Goal: Task Accomplishment & Management: Manage account settings

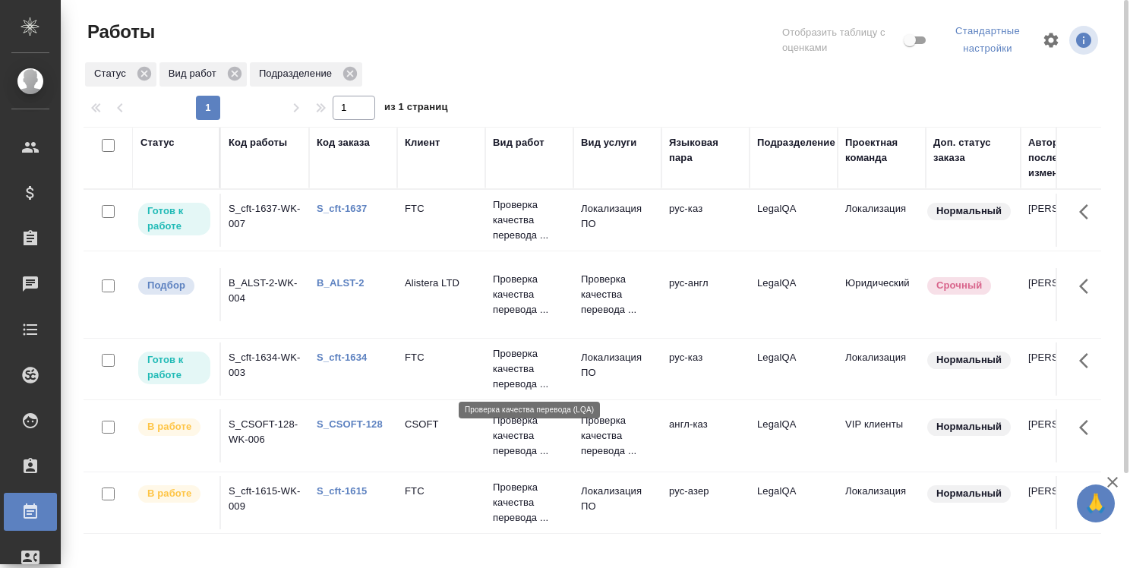
scroll to position [113, 0]
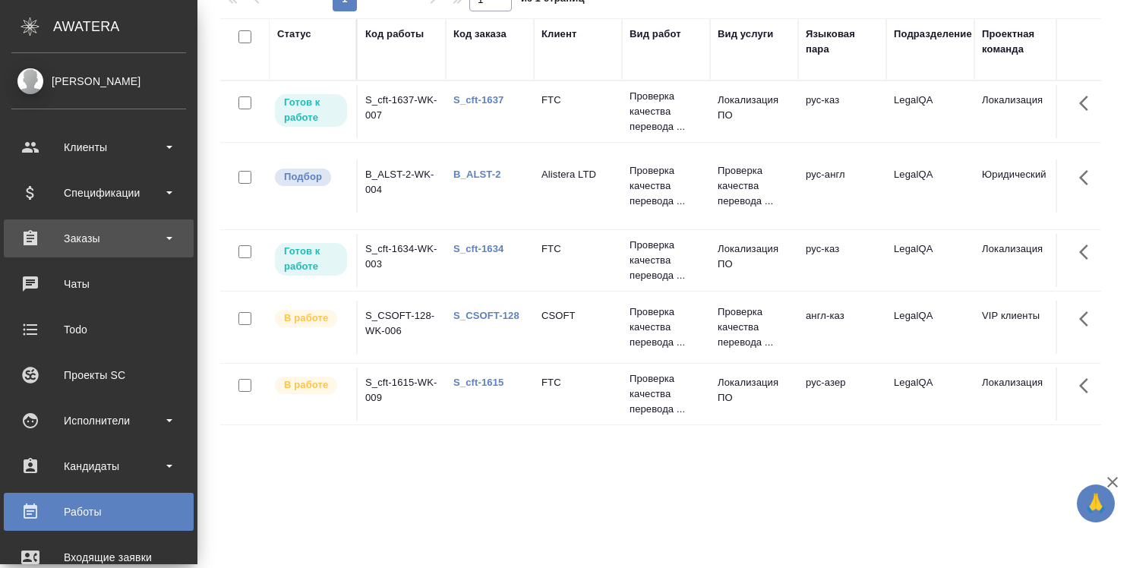
click at [62, 236] on div "Заказы" at bounding box center [98, 238] width 175 height 23
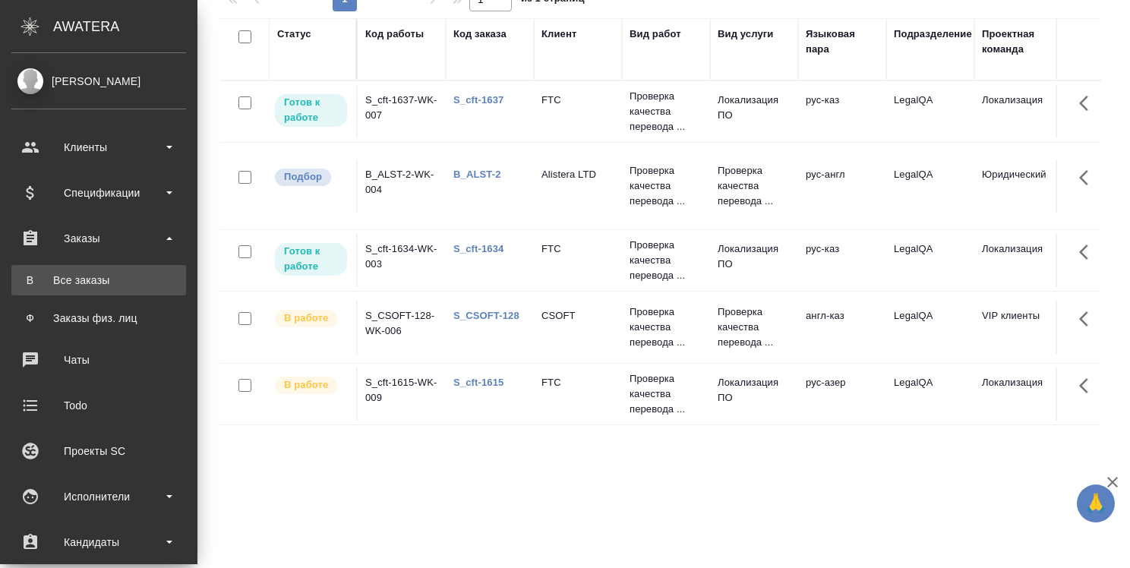
click at [67, 277] on div "Все заказы" at bounding box center [98, 280] width 159 height 15
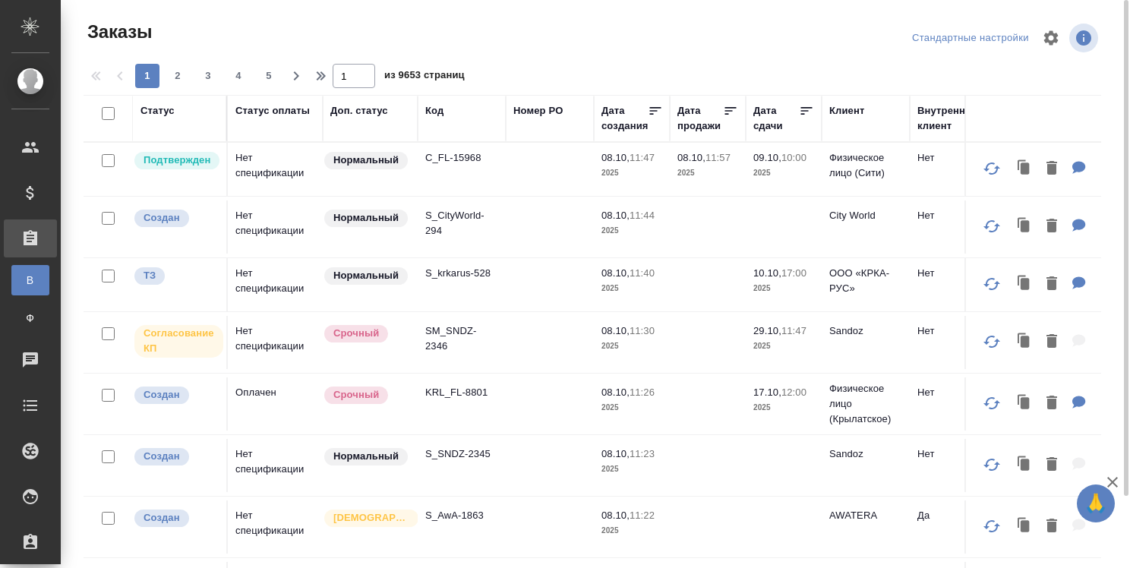
click at [436, 113] on div "Код" at bounding box center [434, 110] width 18 height 15
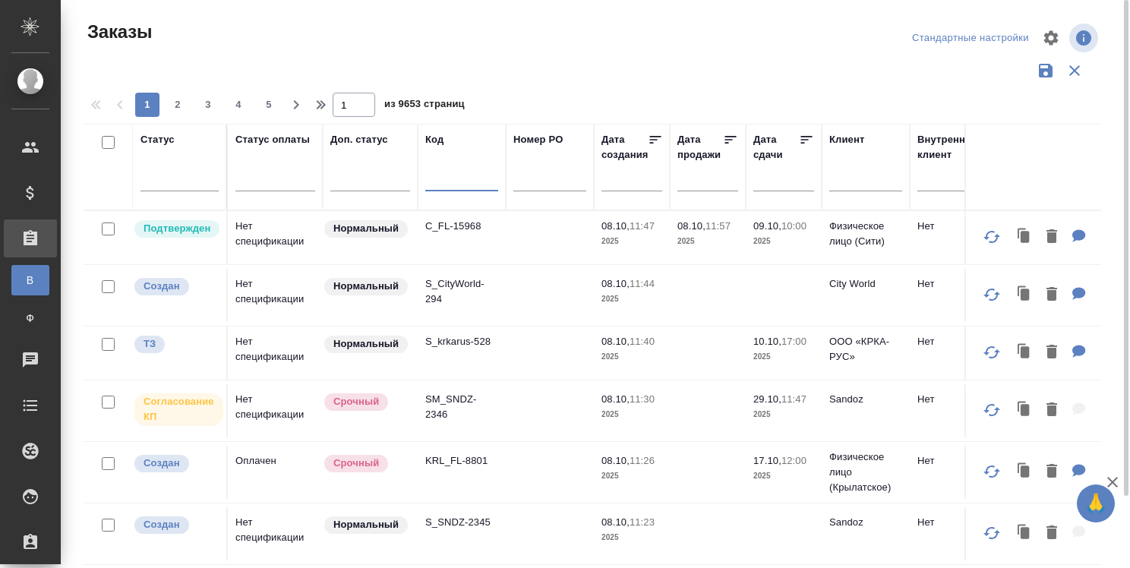
click at [443, 185] on input "text" at bounding box center [461, 181] width 73 height 19
type input "д"
type input "e"
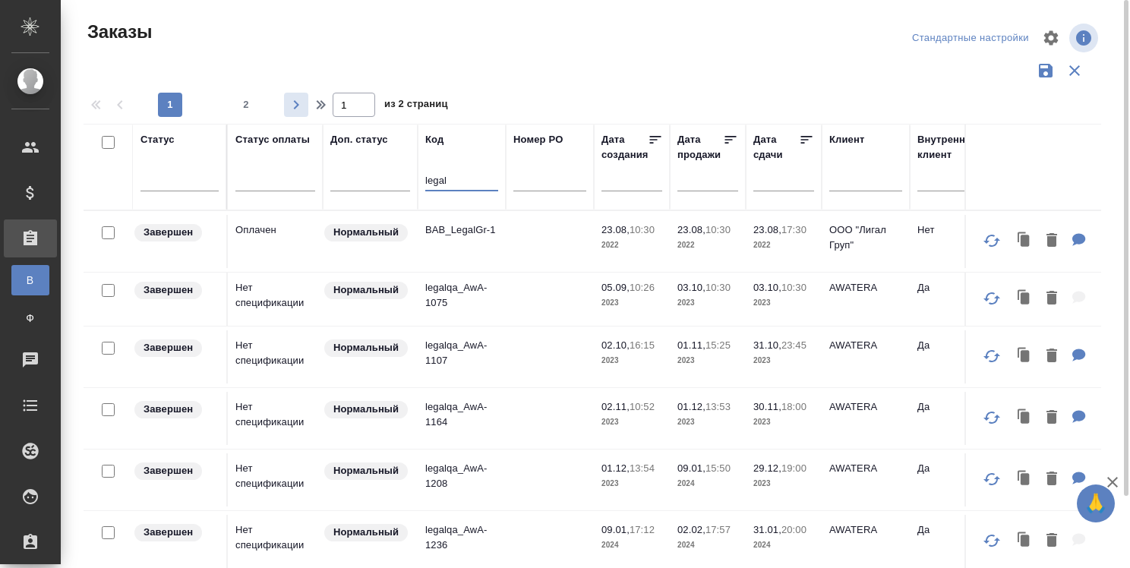
type input "legal"
click at [294, 102] on icon "button" at bounding box center [296, 105] width 18 height 18
type input "2"
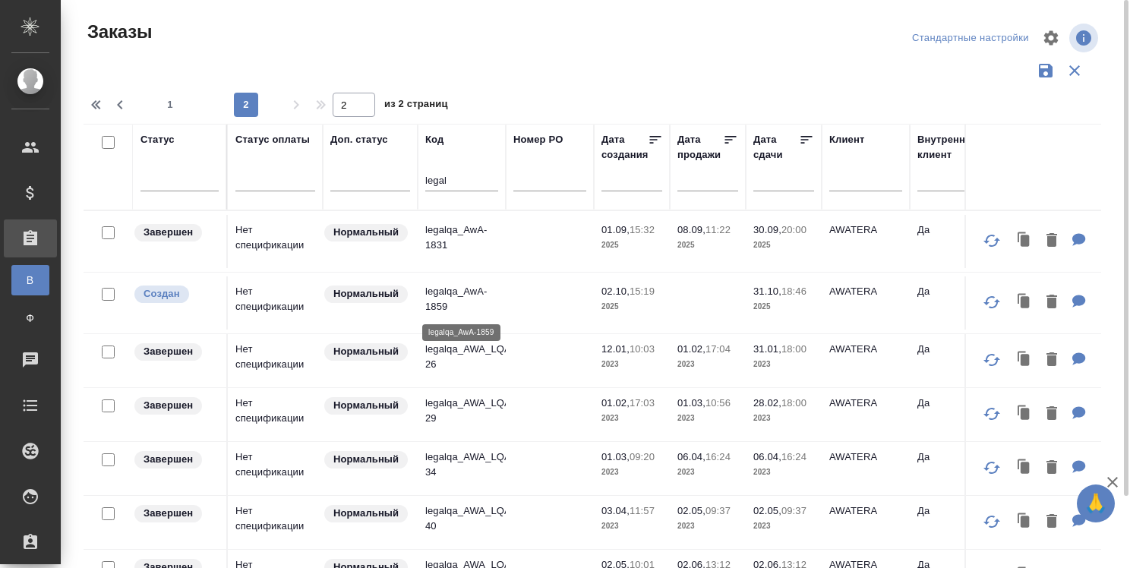
click at [454, 286] on p "legalqa_AwA-1859" at bounding box center [461, 299] width 73 height 30
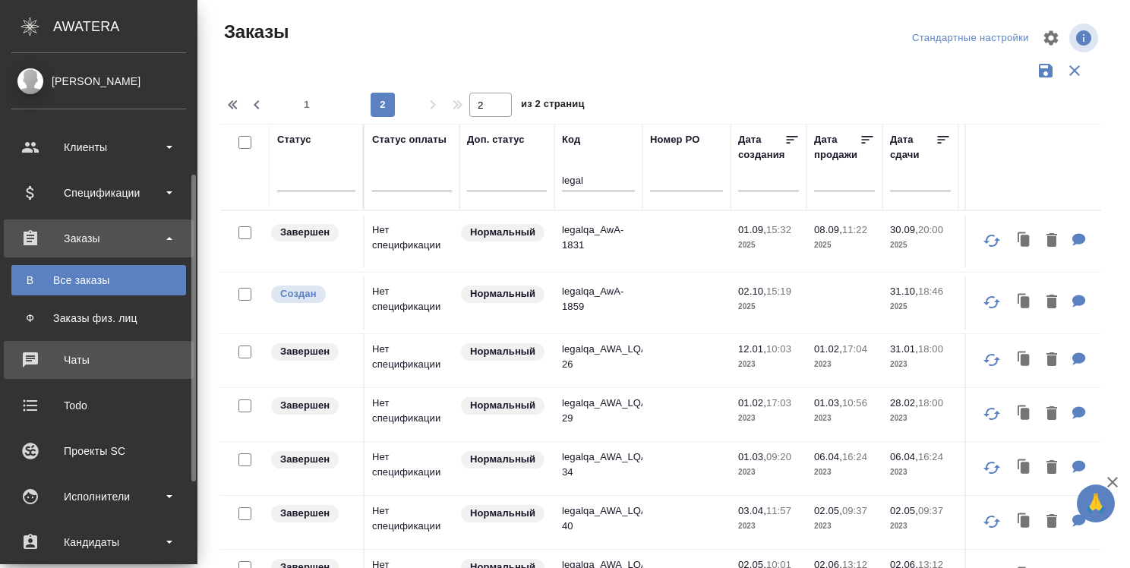
scroll to position [152, 0]
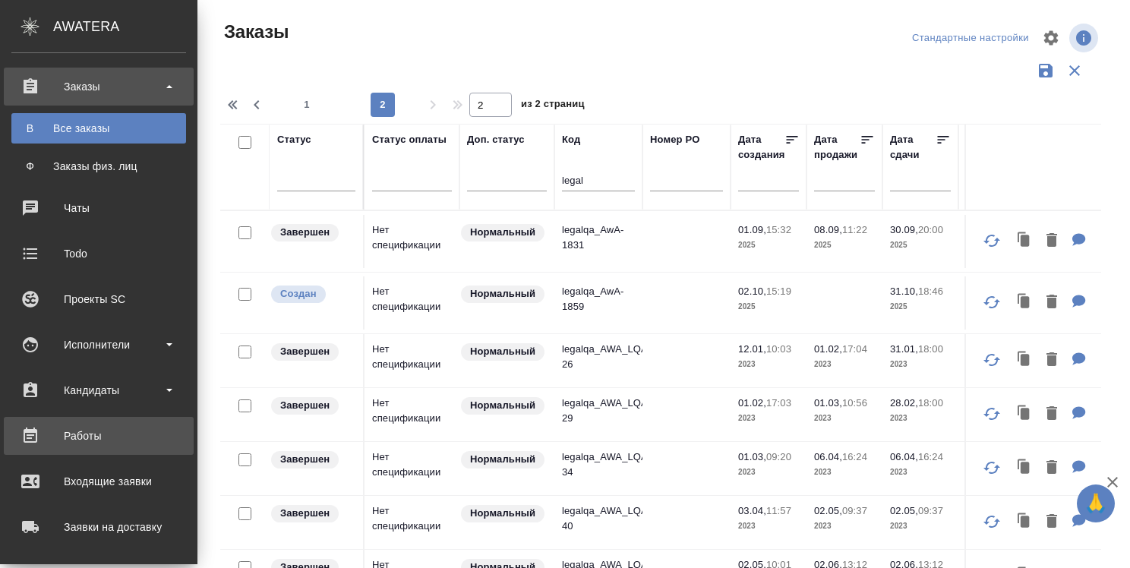
click at [87, 434] on div "Работы" at bounding box center [98, 435] width 175 height 23
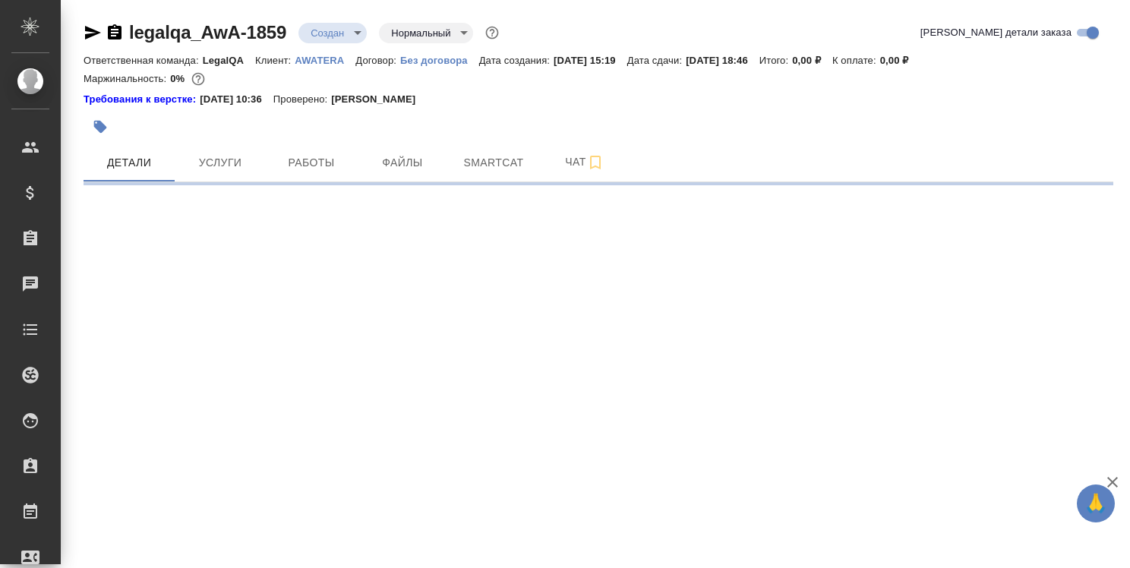
select select "RU"
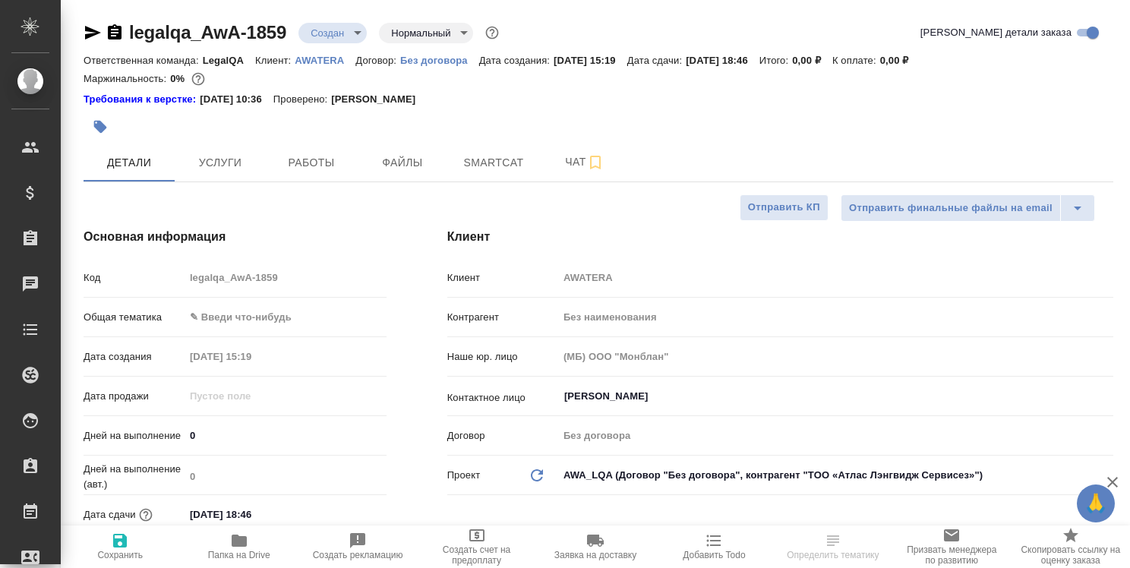
type textarea "x"
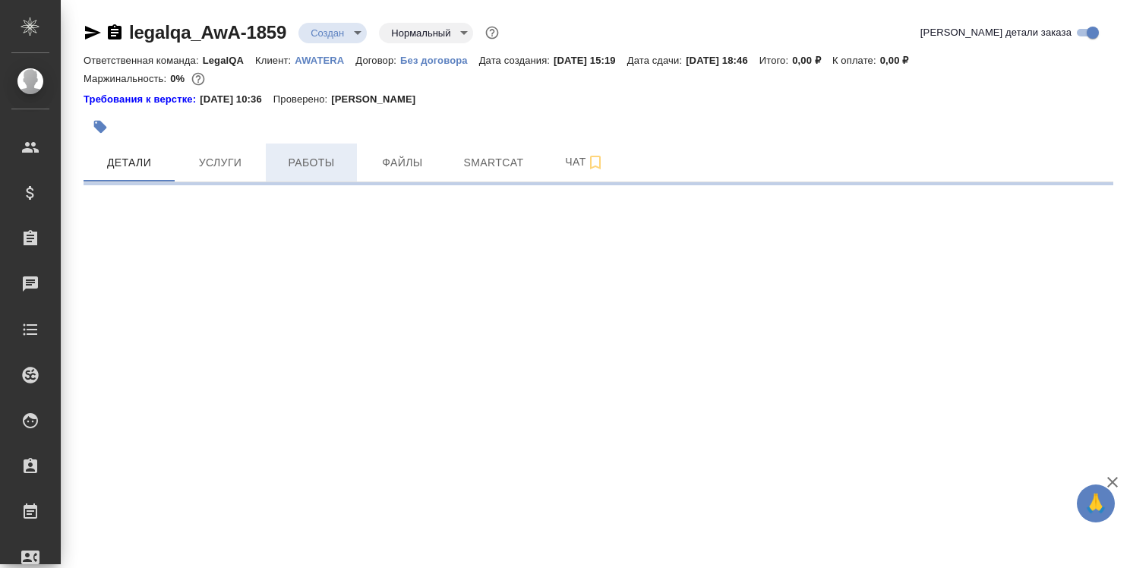
click at [323, 167] on span "Работы" at bounding box center [311, 162] width 73 height 19
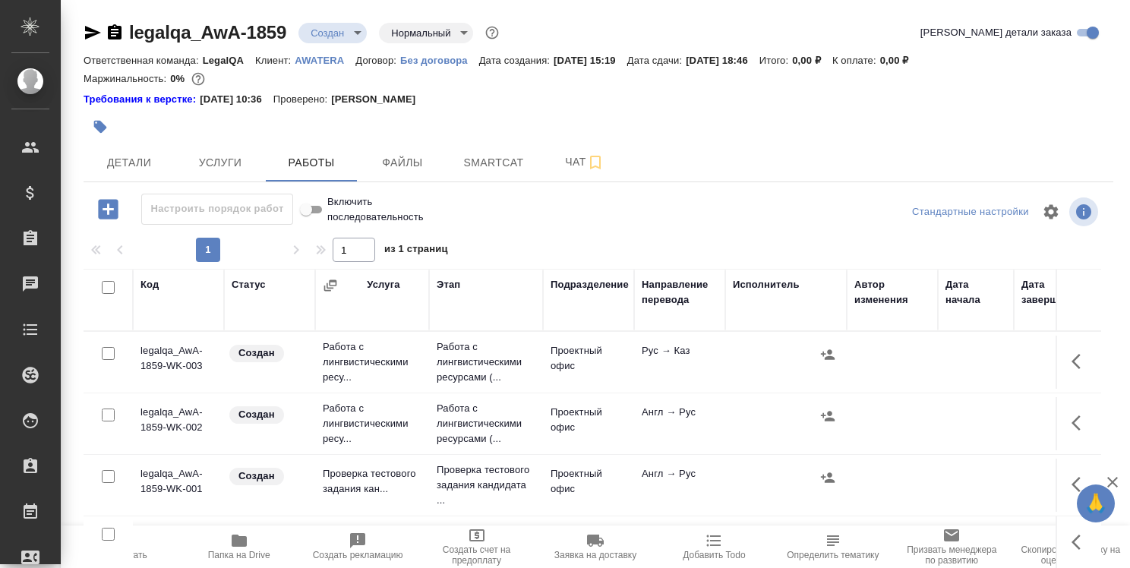
scroll to position [76, 0]
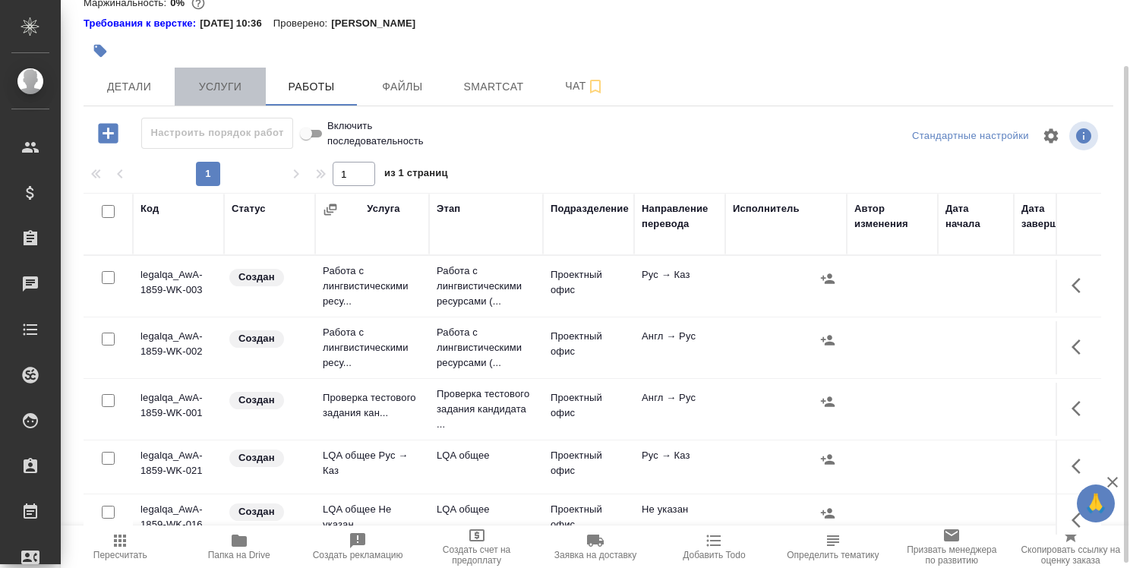
click at [222, 93] on span "Услуги" at bounding box center [220, 86] width 73 height 19
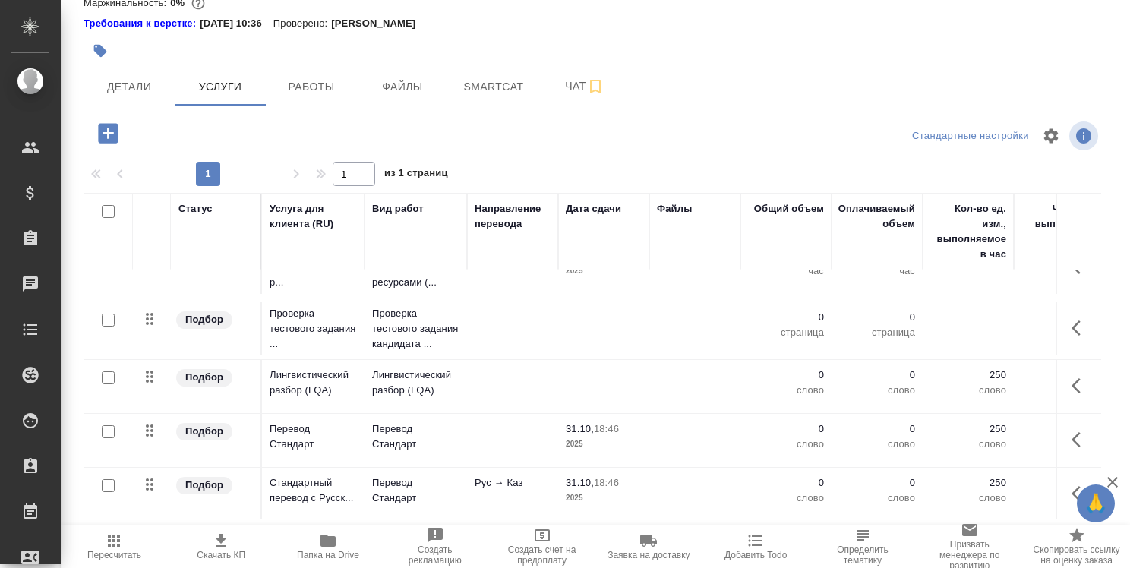
scroll to position [152, 0]
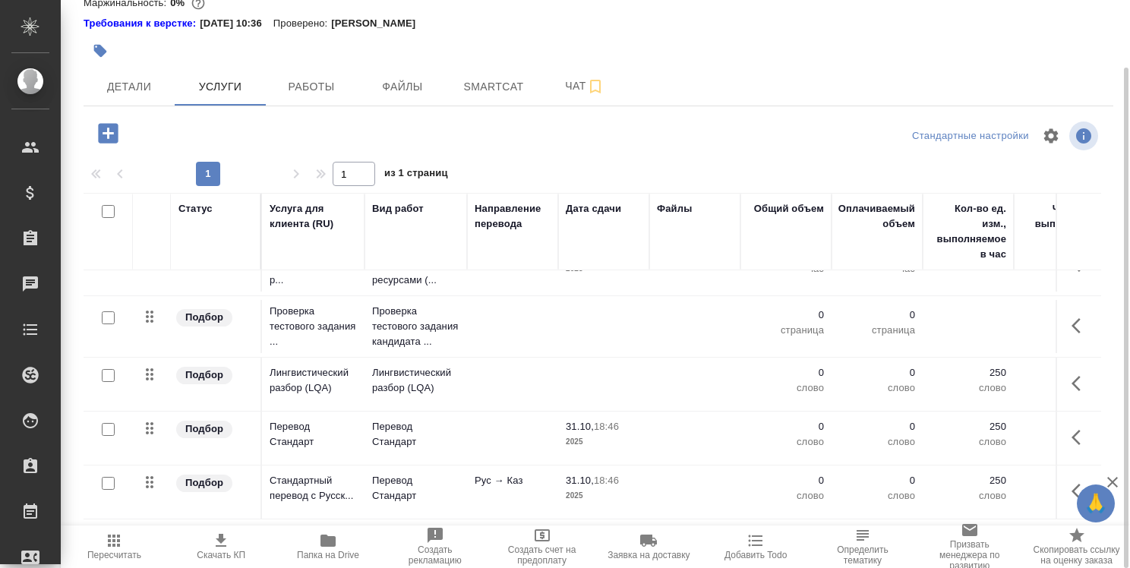
click at [613, 327] on td at bounding box center [603, 326] width 91 height 53
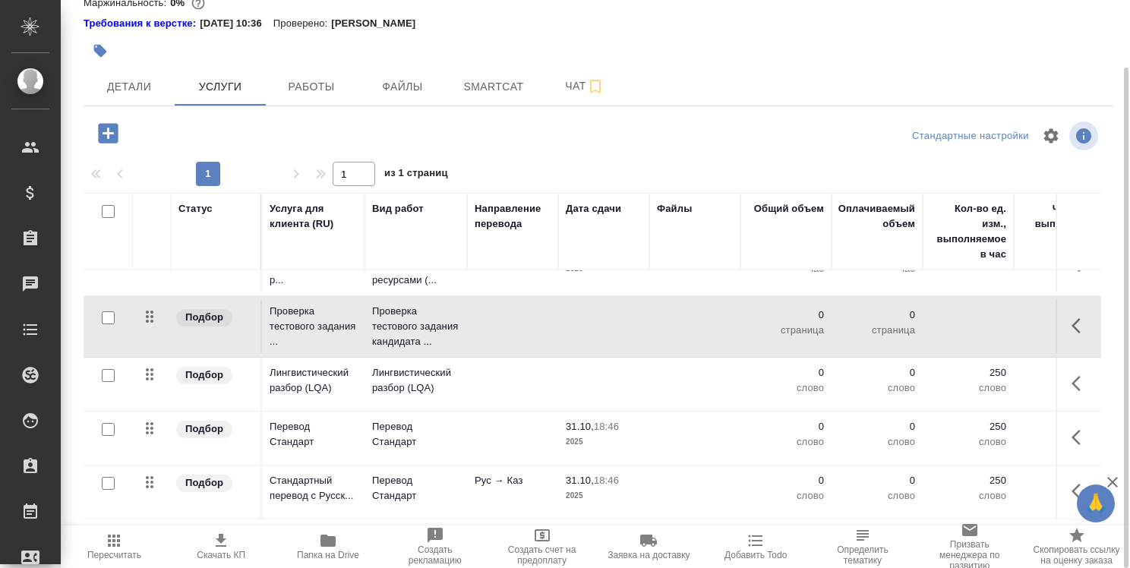
click at [613, 328] on td at bounding box center [603, 326] width 91 height 53
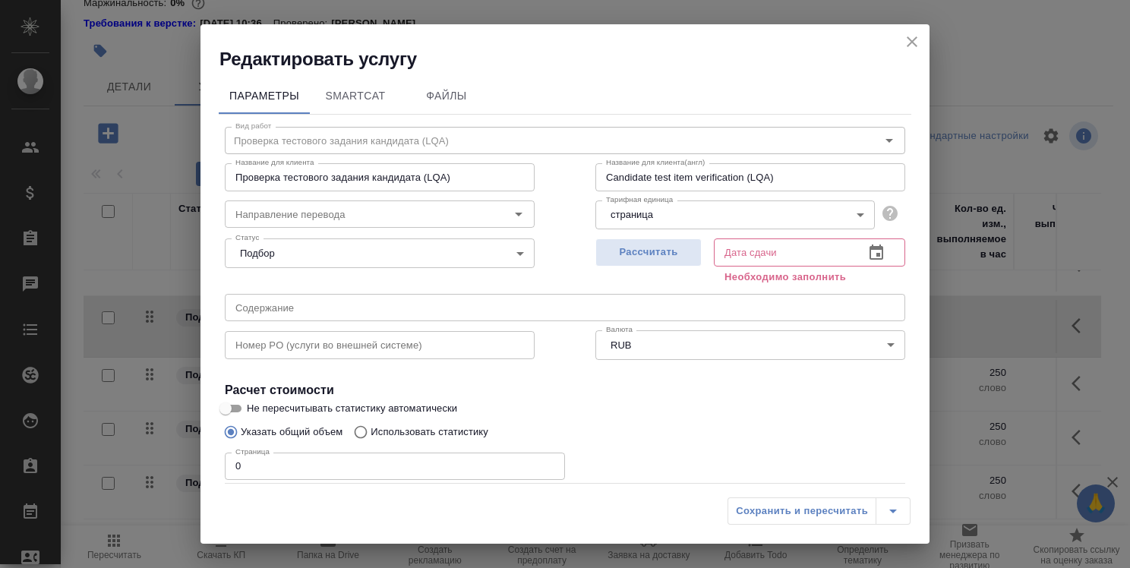
click at [867, 256] on icon "button" at bounding box center [876, 253] width 18 height 18
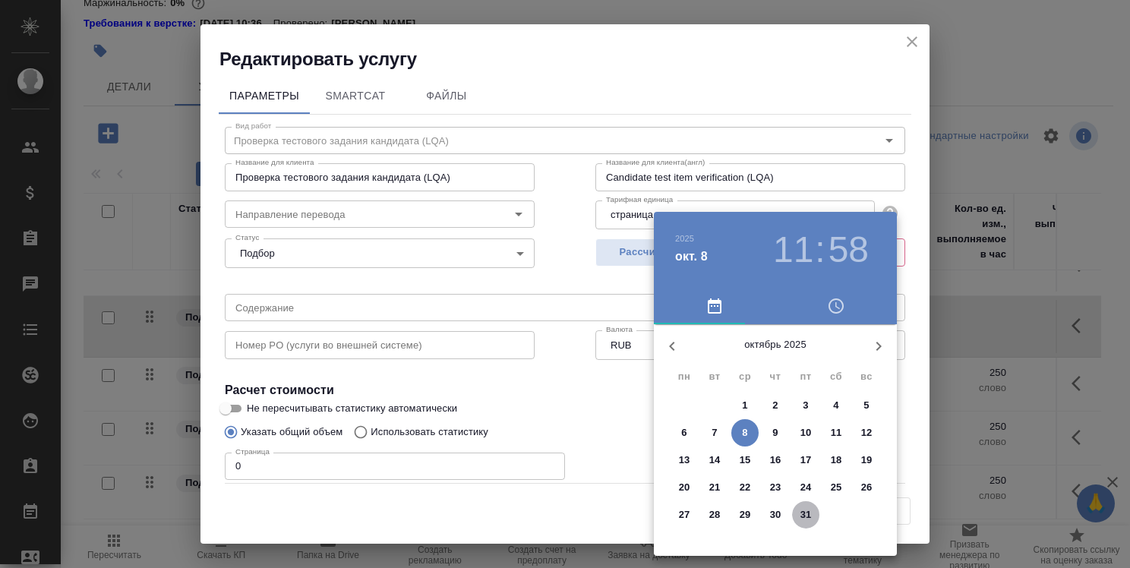
click at [802, 516] on p "31" at bounding box center [805, 514] width 11 height 15
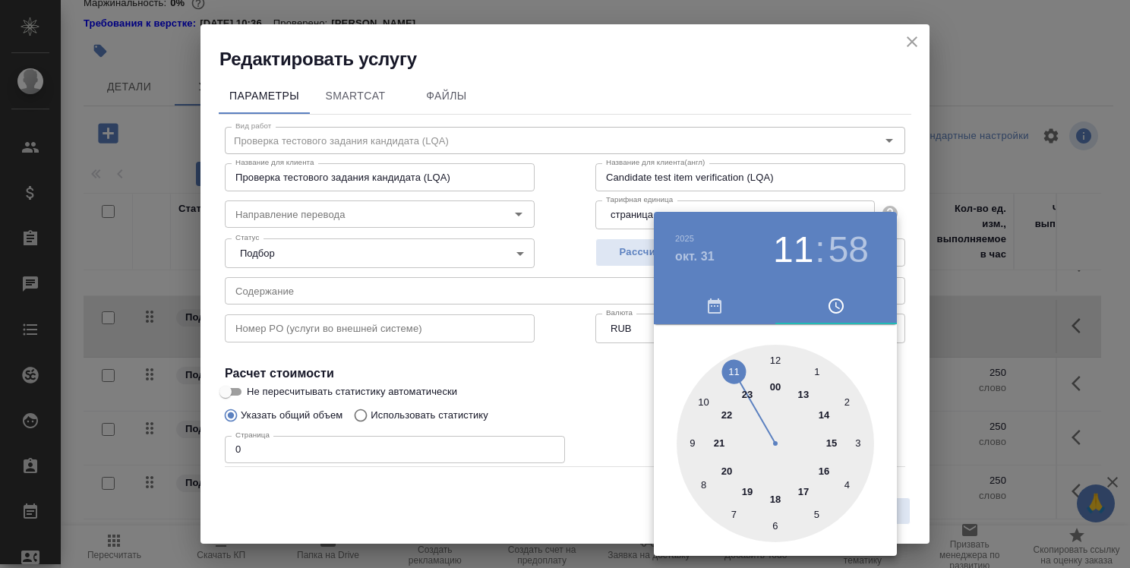
click at [804, 486] on div at bounding box center [774, 443] width 197 height 197
type input "31.10.2025 17:58"
click at [907, 367] on div at bounding box center [565, 284] width 1130 height 568
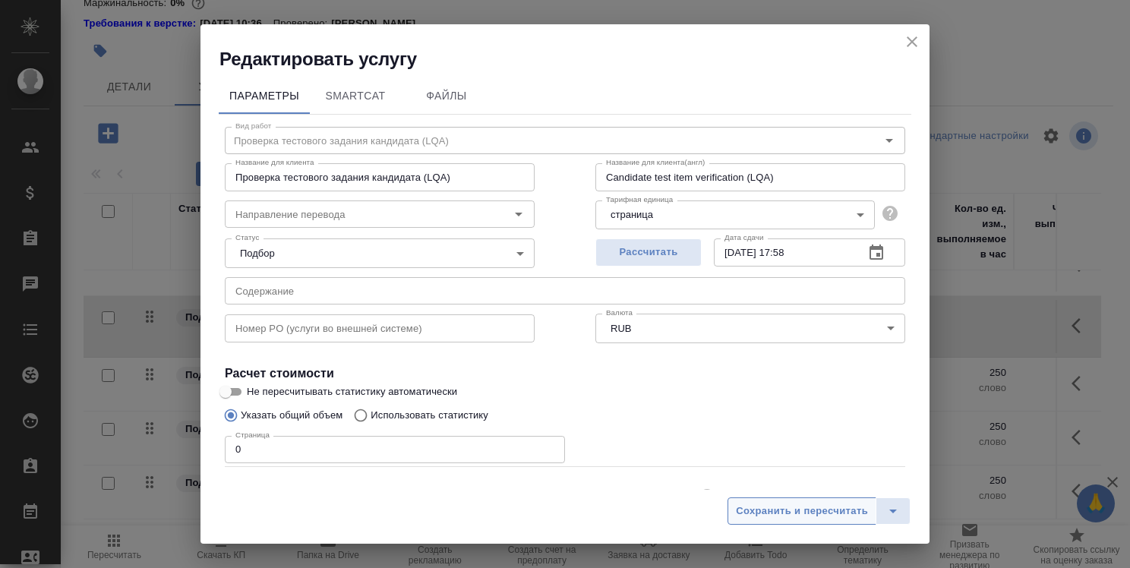
click at [803, 510] on span "Сохранить и пересчитать" at bounding box center [802, 511] width 132 height 17
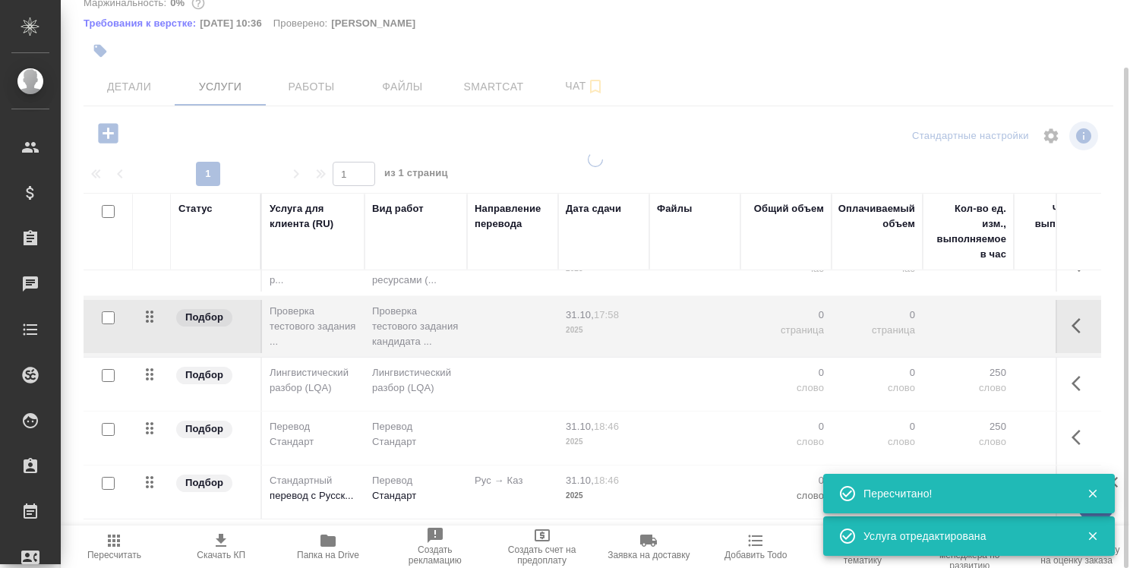
click at [1071, 318] on icon "button" at bounding box center [1080, 326] width 18 height 18
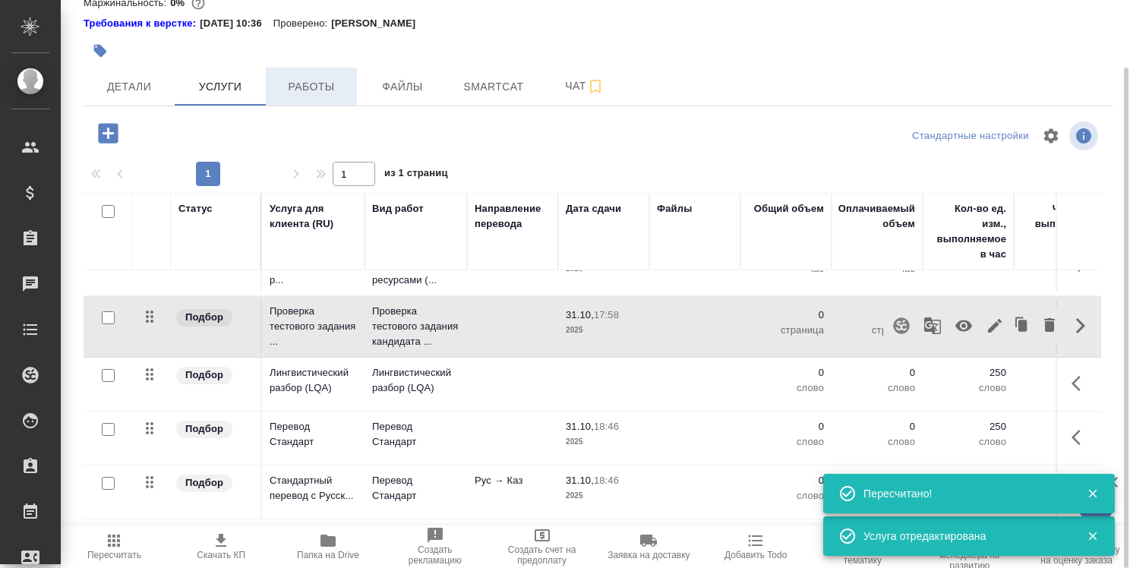
click at [331, 80] on span "Работы" at bounding box center [311, 86] width 73 height 19
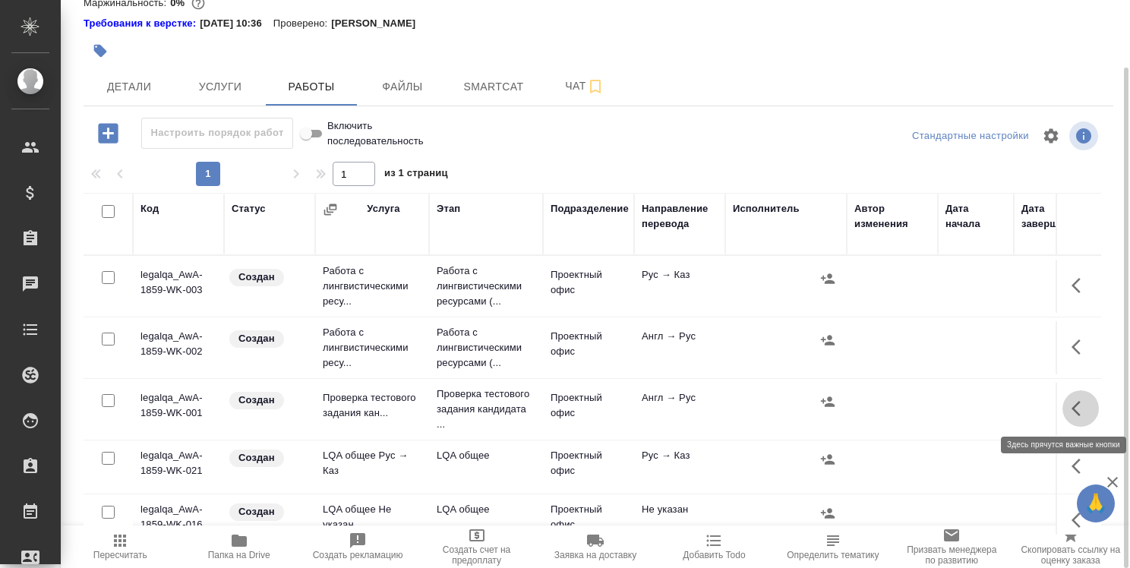
click at [1071, 409] on icon "button" at bounding box center [1080, 408] width 18 height 18
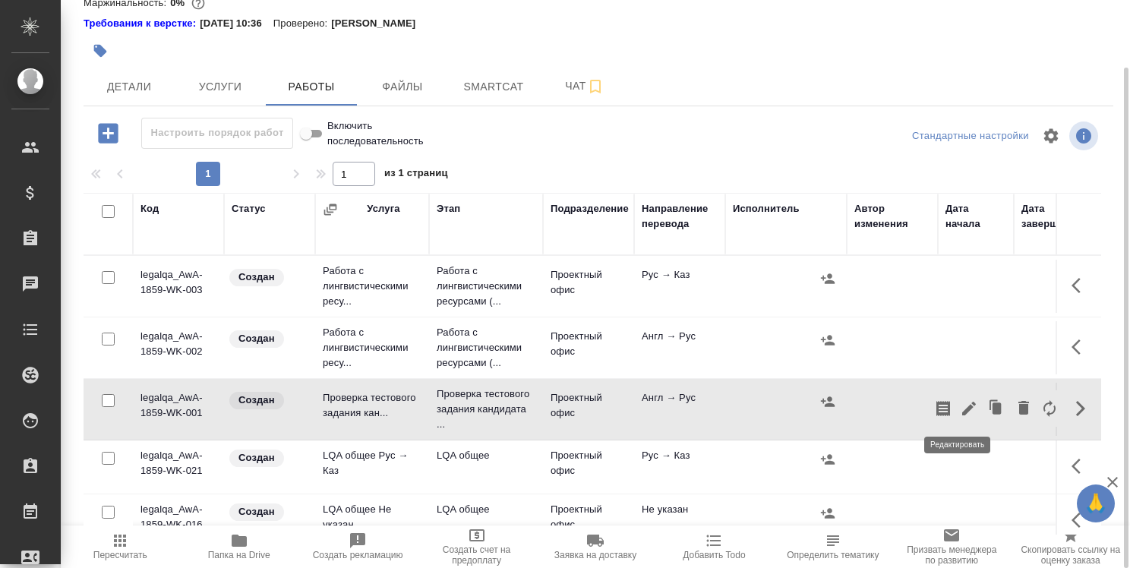
click at [960, 405] on icon "button" at bounding box center [969, 408] width 18 height 18
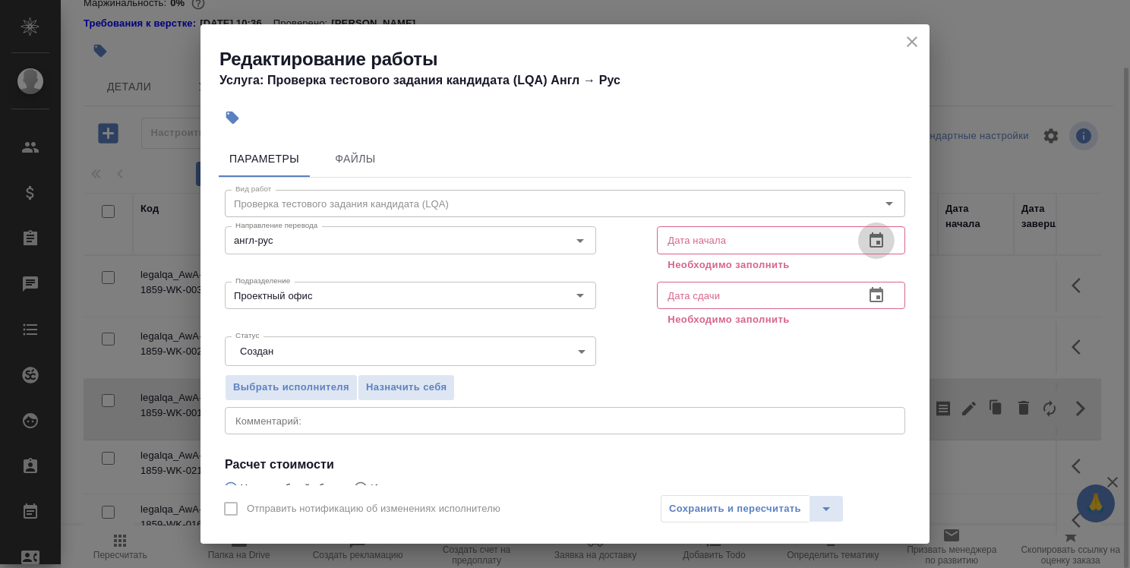
click at [869, 235] on icon "button" at bounding box center [876, 239] width 14 height 15
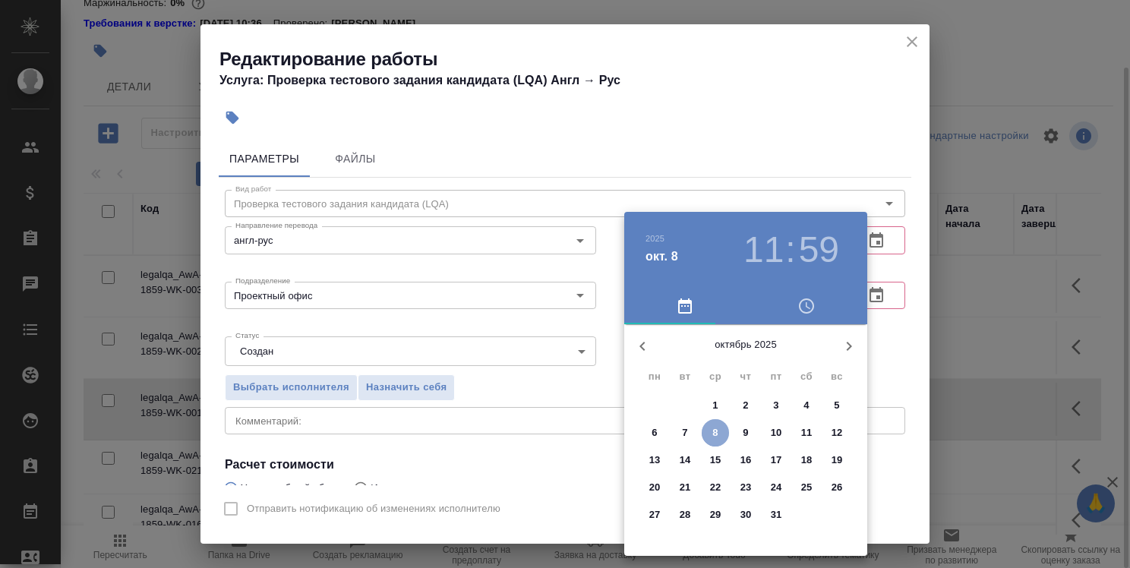
click at [718, 431] on span "8" at bounding box center [714, 432] width 27 height 15
type input "08.10.2025 11:59"
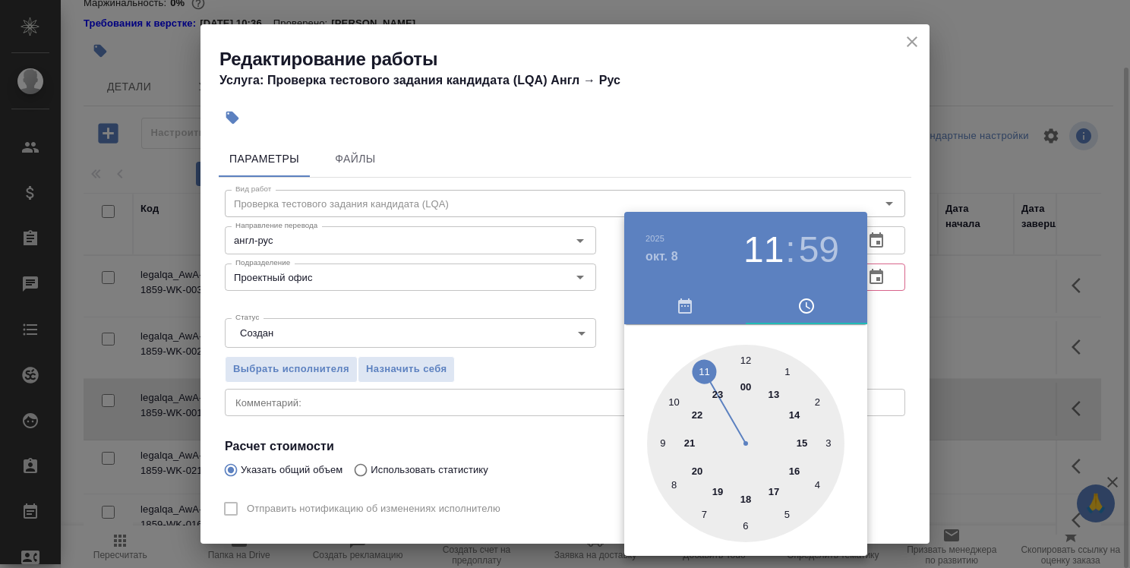
click at [895, 362] on div at bounding box center [565, 284] width 1130 height 568
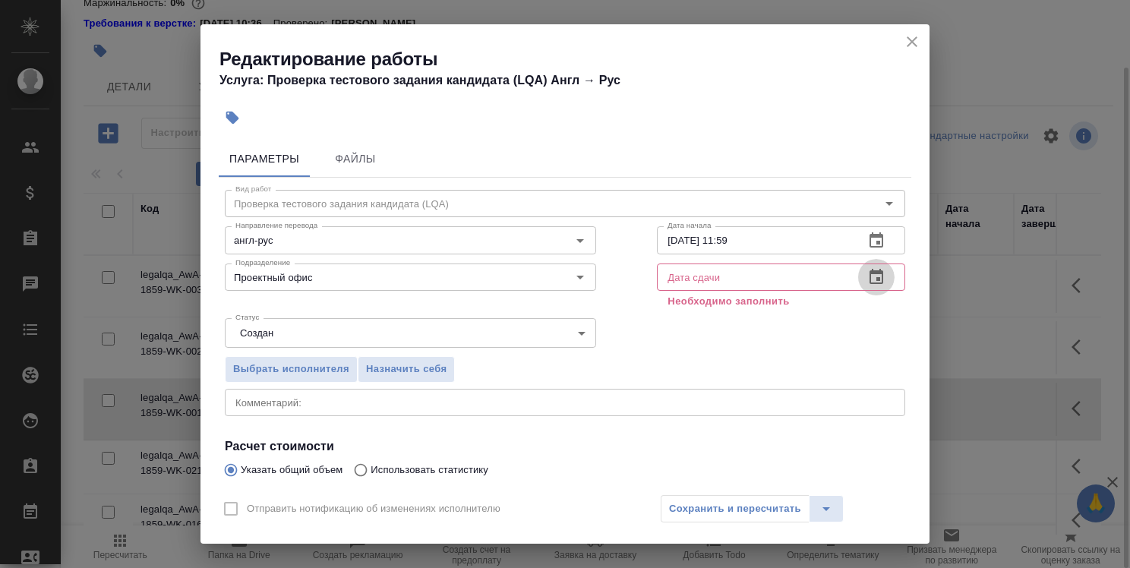
click at [867, 282] on icon "button" at bounding box center [876, 277] width 18 height 18
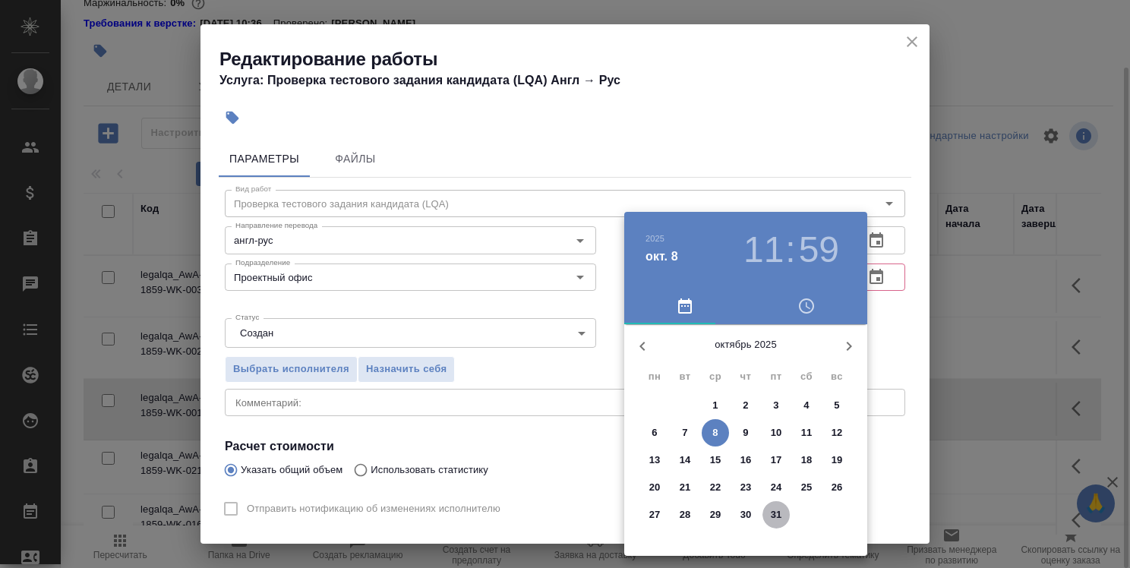
click at [780, 513] on p "31" at bounding box center [776, 514] width 11 height 15
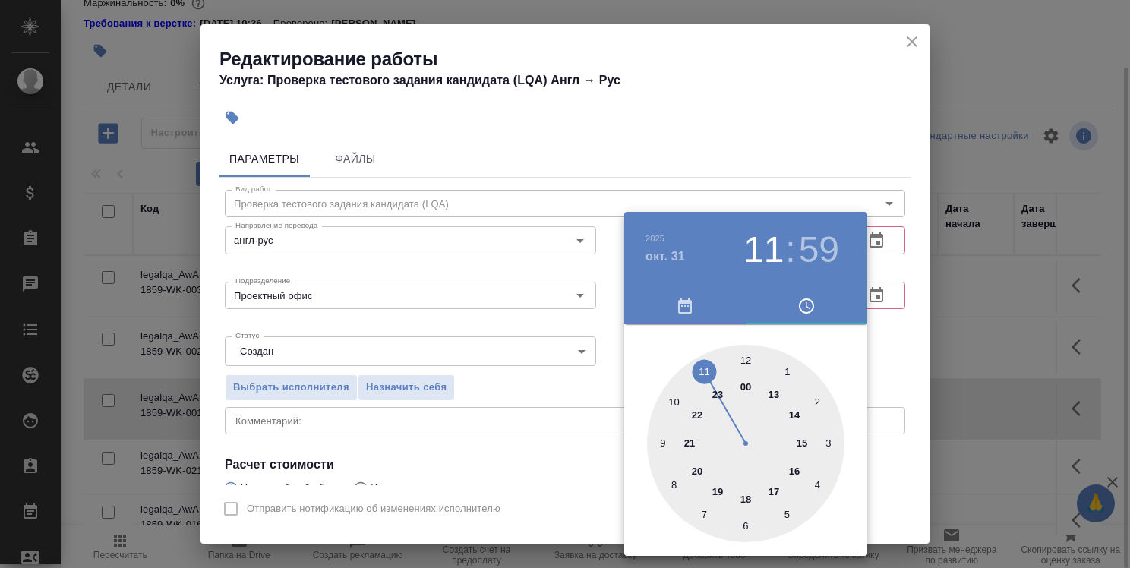
click at [779, 487] on div at bounding box center [745, 443] width 197 height 197
type input "31.10.2025 17:59"
click at [885, 380] on div at bounding box center [565, 284] width 1130 height 568
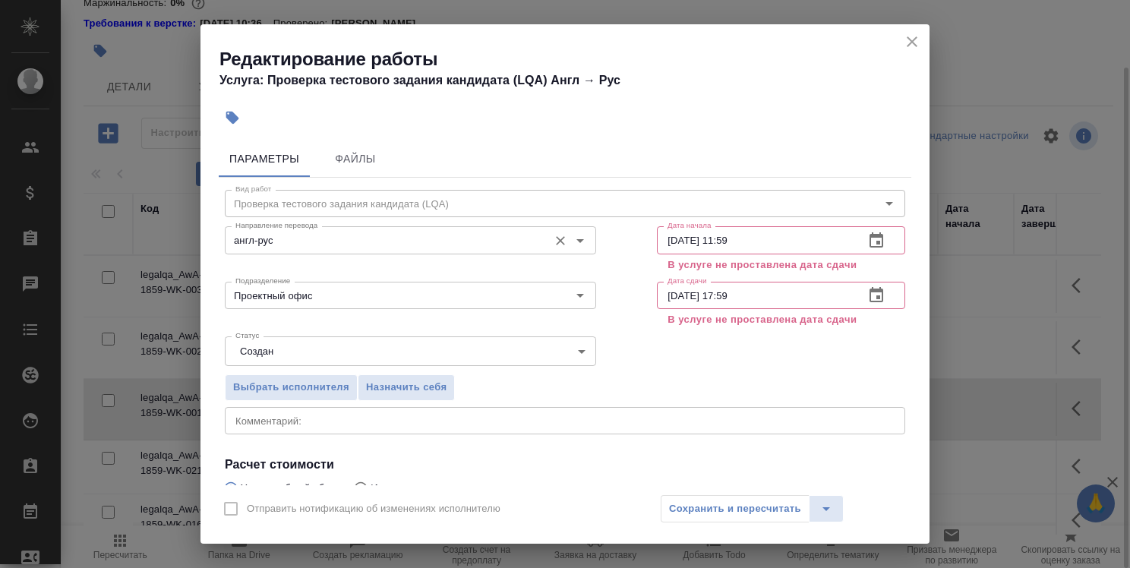
click at [438, 241] on input "англ-рус" at bounding box center [384, 240] width 311 height 18
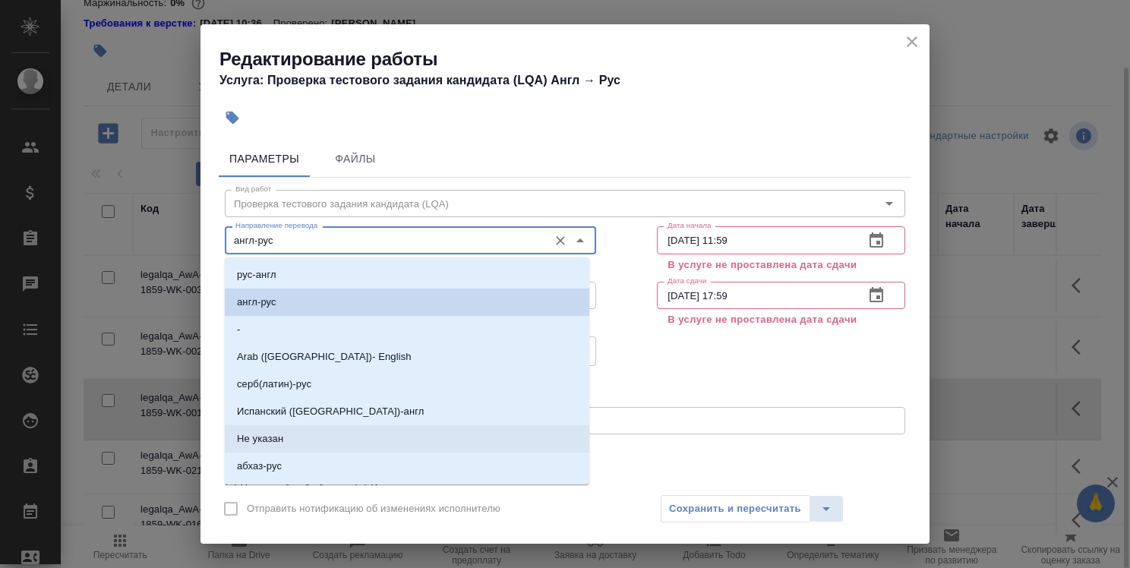
click at [468, 434] on li "Не указан" at bounding box center [407, 438] width 364 height 27
type input "Не указан"
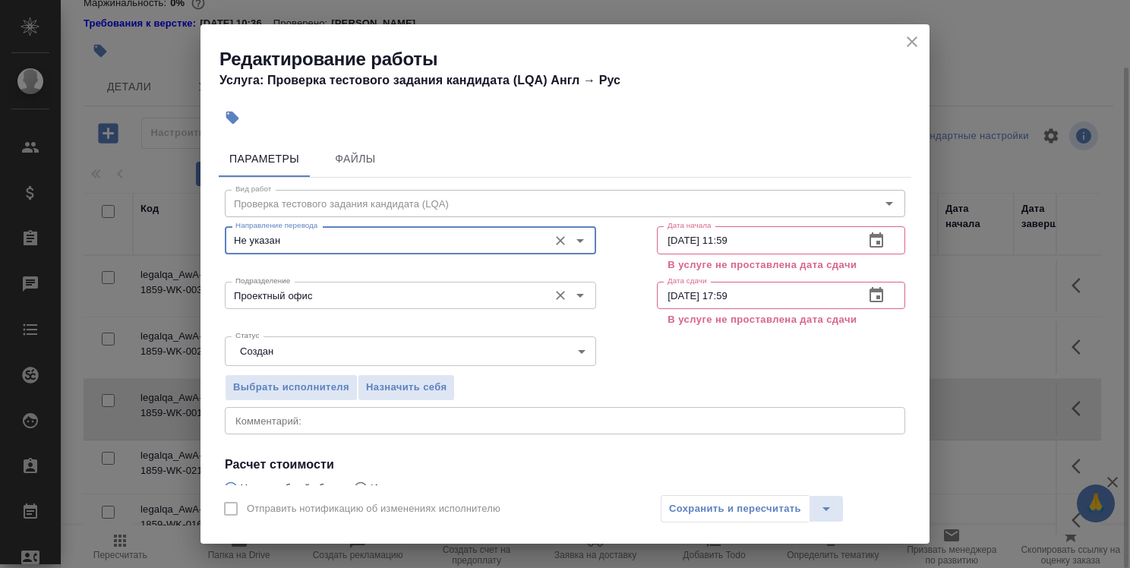
click at [452, 298] on input "Проектный офис" at bounding box center [384, 295] width 311 height 18
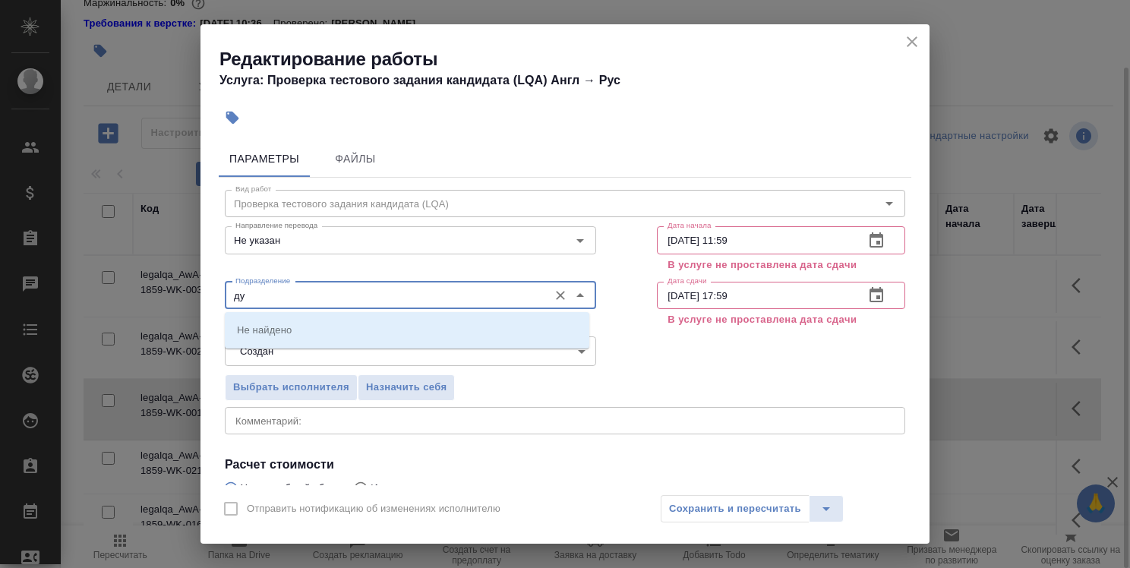
type input "д"
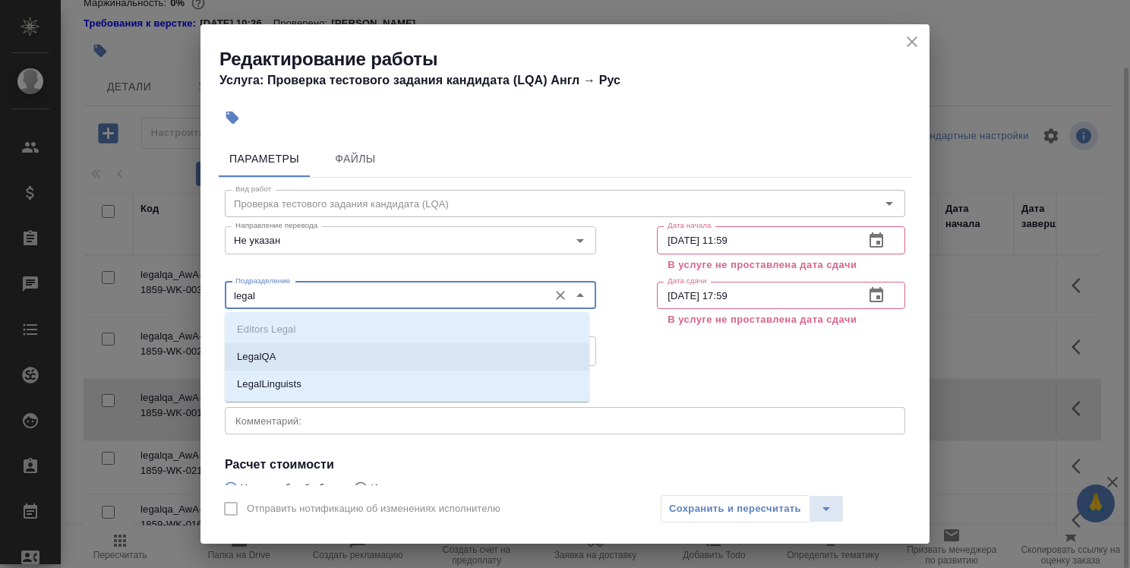
click at [392, 366] on li "LegalQA" at bounding box center [407, 356] width 364 height 27
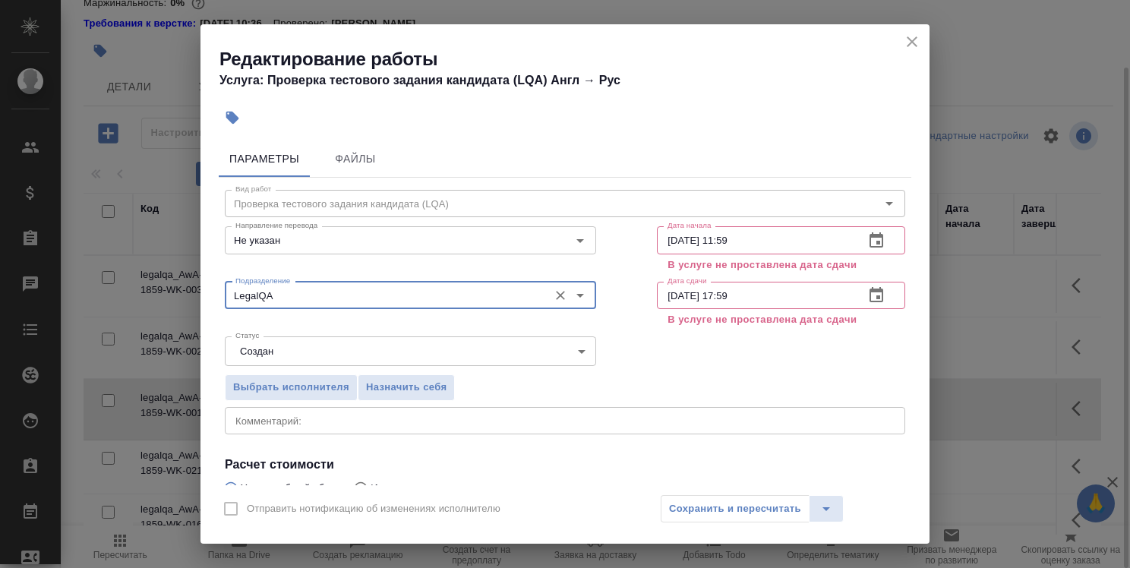
type input "LegalQA"
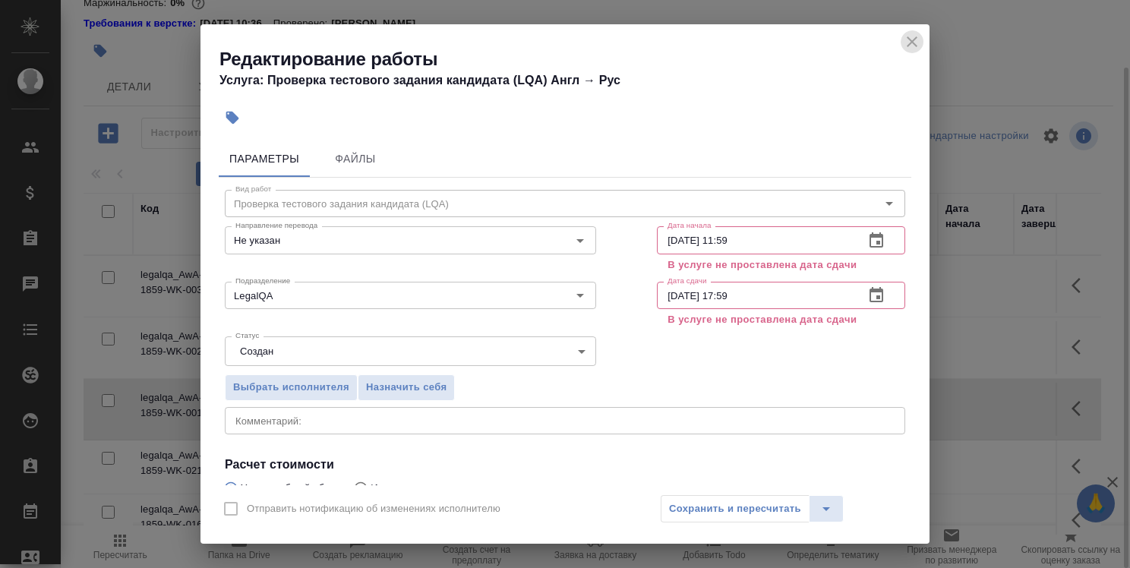
click at [910, 47] on icon "close" at bounding box center [912, 42] width 18 height 18
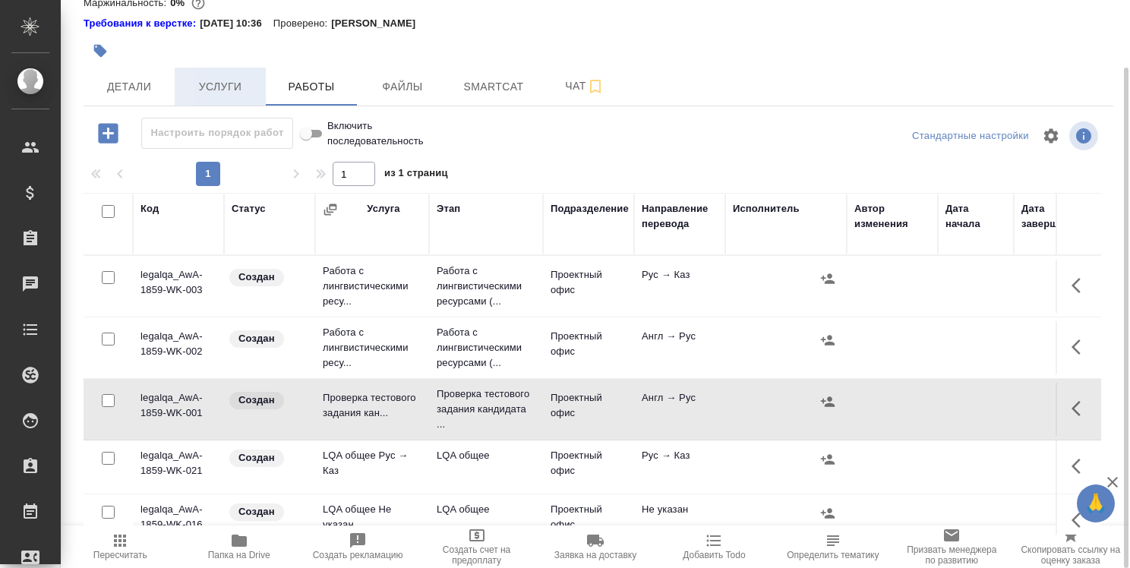
click at [222, 79] on span "Услуги" at bounding box center [220, 86] width 73 height 19
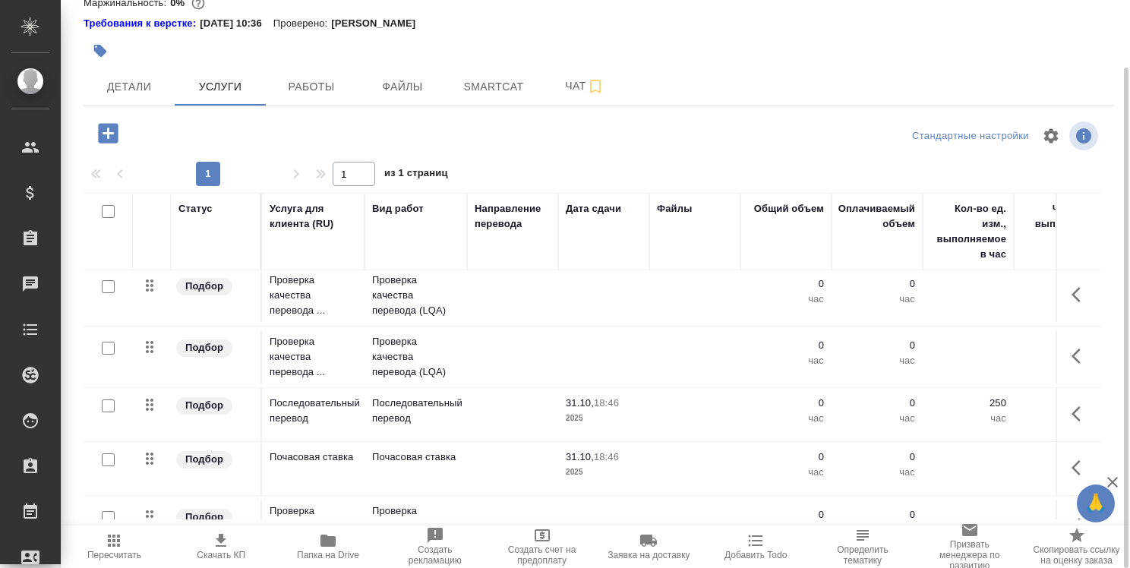
scroll to position [829, 0]
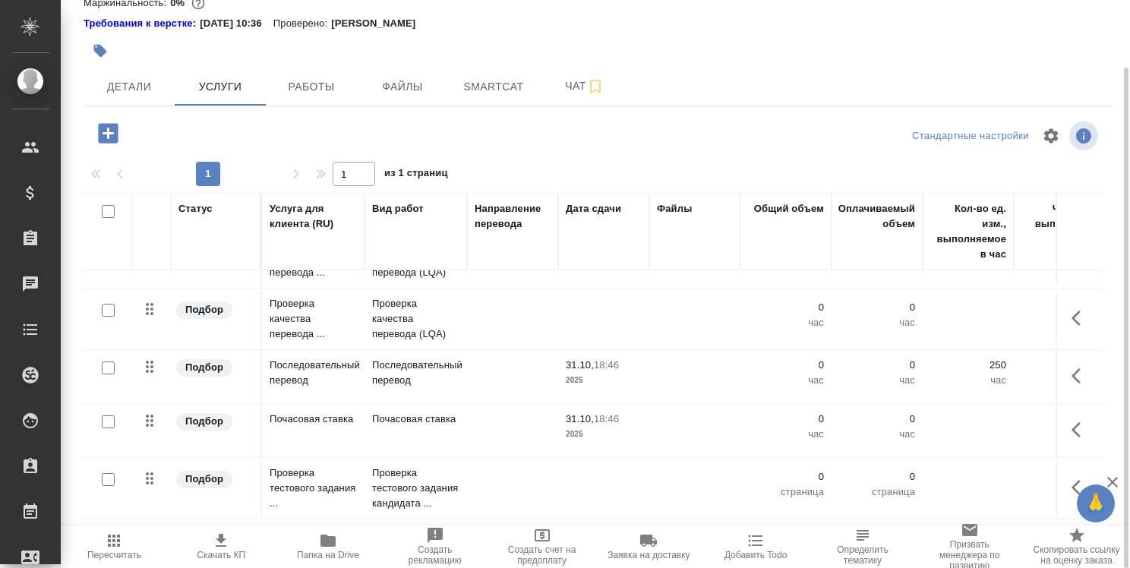
click at [594, 474] on td at bounding box center [603, 488] width 91 height 53
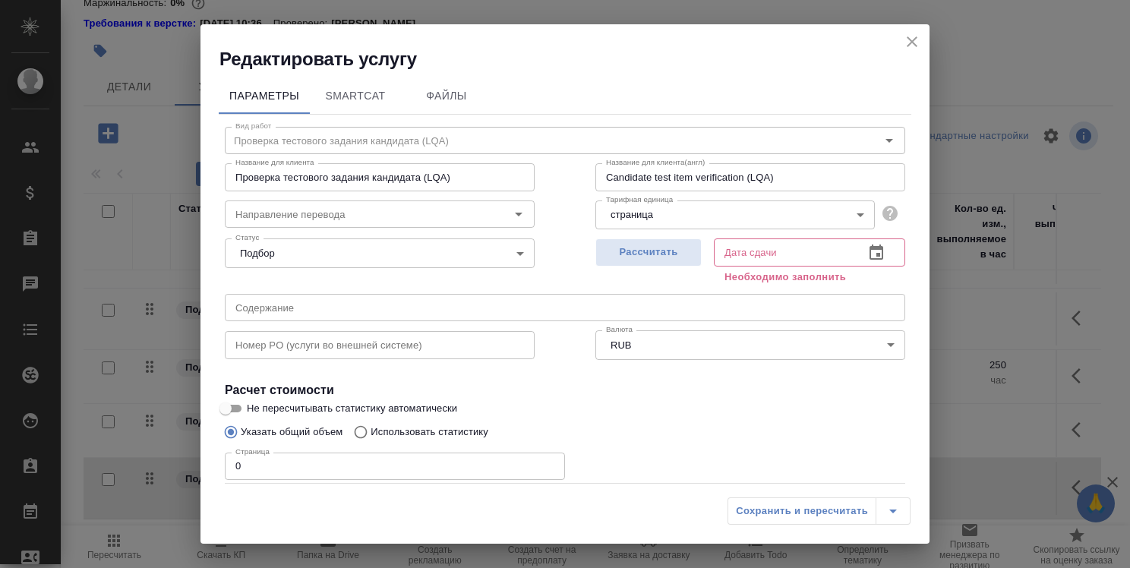
click at [871, 249] on icon "button" at bounding box center [876, 253] width 18 height 18
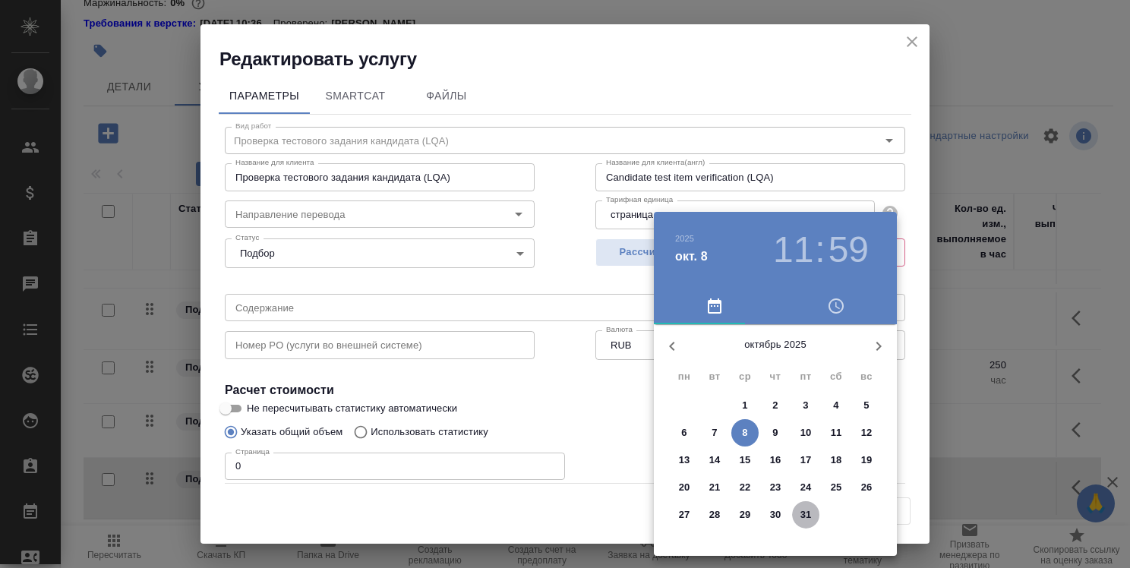
click at [800, 513] on p "31" at bounding box center [805, 514] width 11 height 15
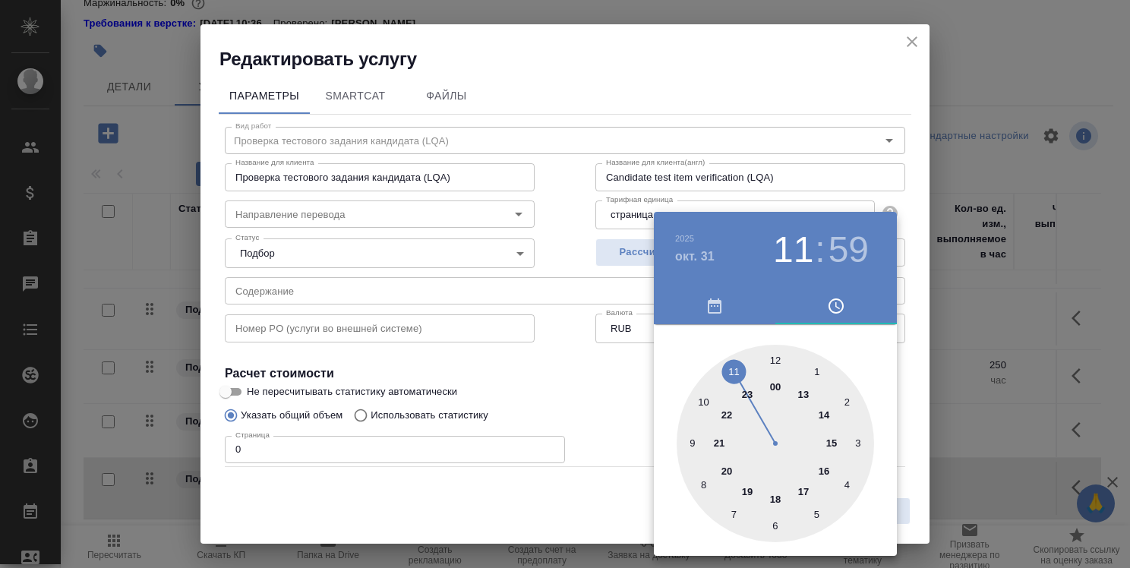
click at [804, 487] on div at bounding box center [774, 443] width 197 height 197
type input "31.10.2025 17:59"
click at [618, 410] on div at bounding box center [565, 284] width 1130 height 568
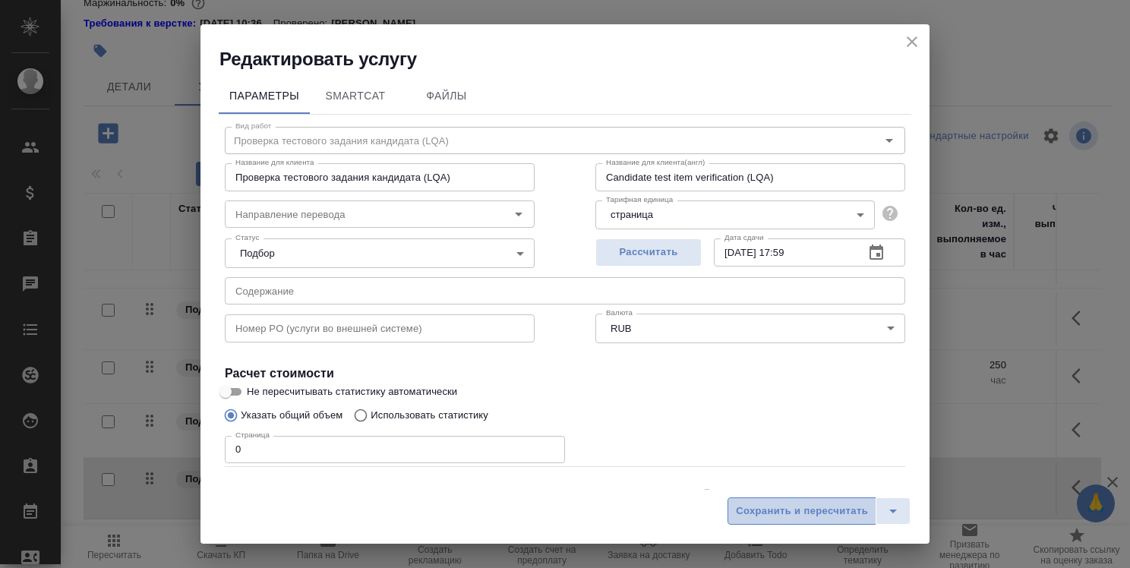
click at [800, 514] on span "Сохранить и пересчитать" at bounding box center [802, 511] width 132 height 17
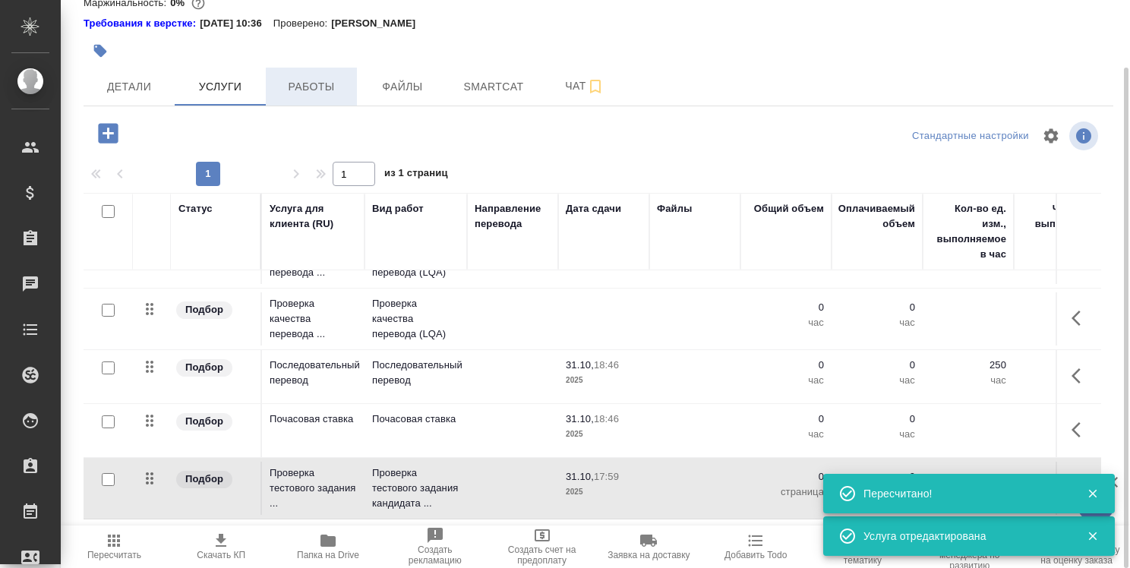
click at [316, 84] on span "Работы" at bounding box center [311, 86] width 73 height 19
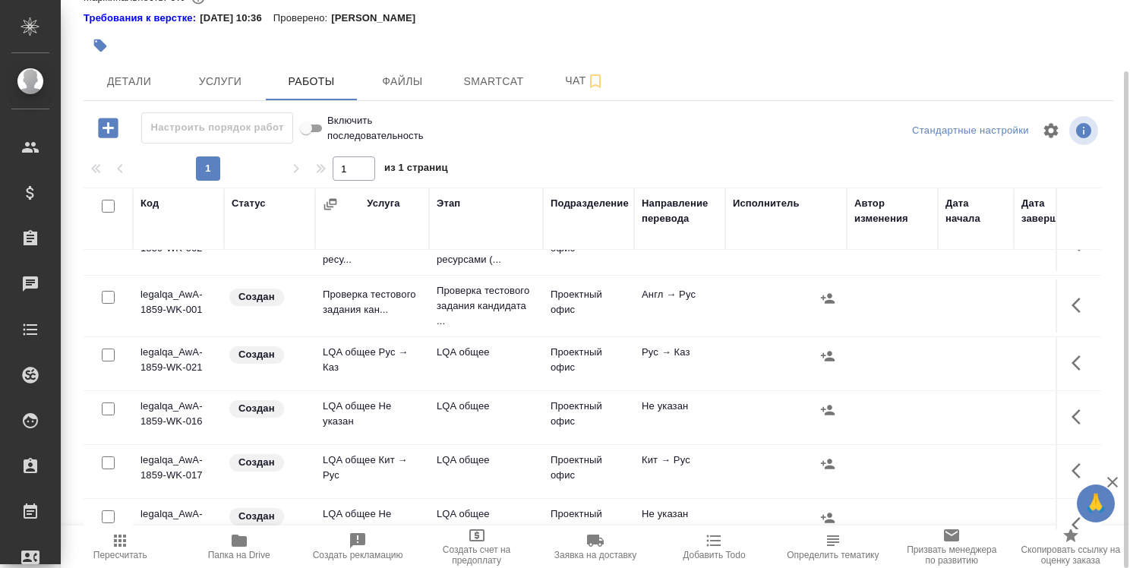
scroll to position [76, 0]
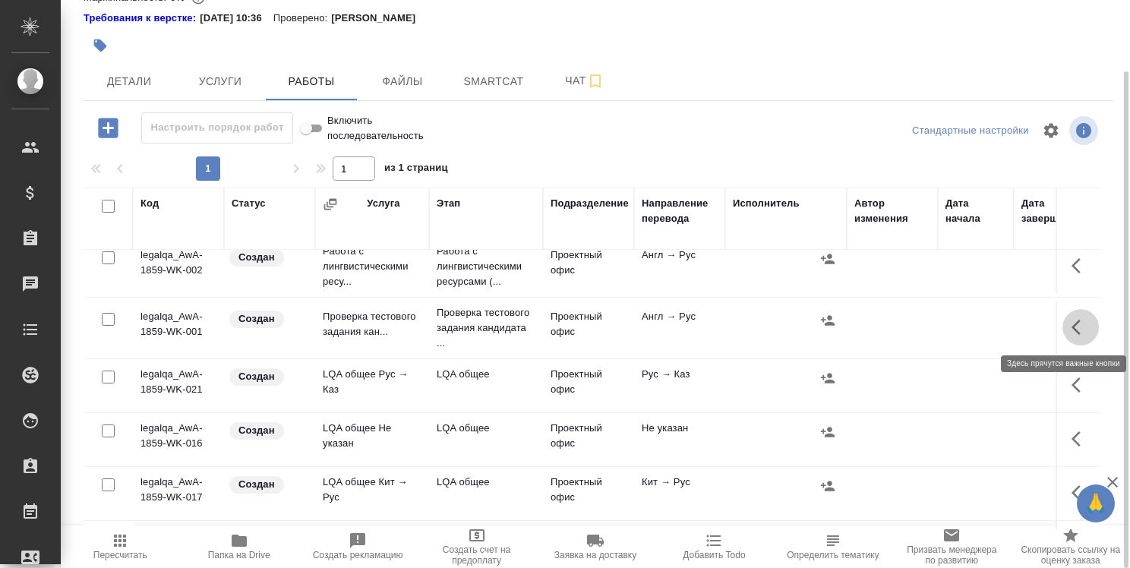
click at [1071, 326] on icon "button" at bounding box center [1075, 327] width 9 height 15
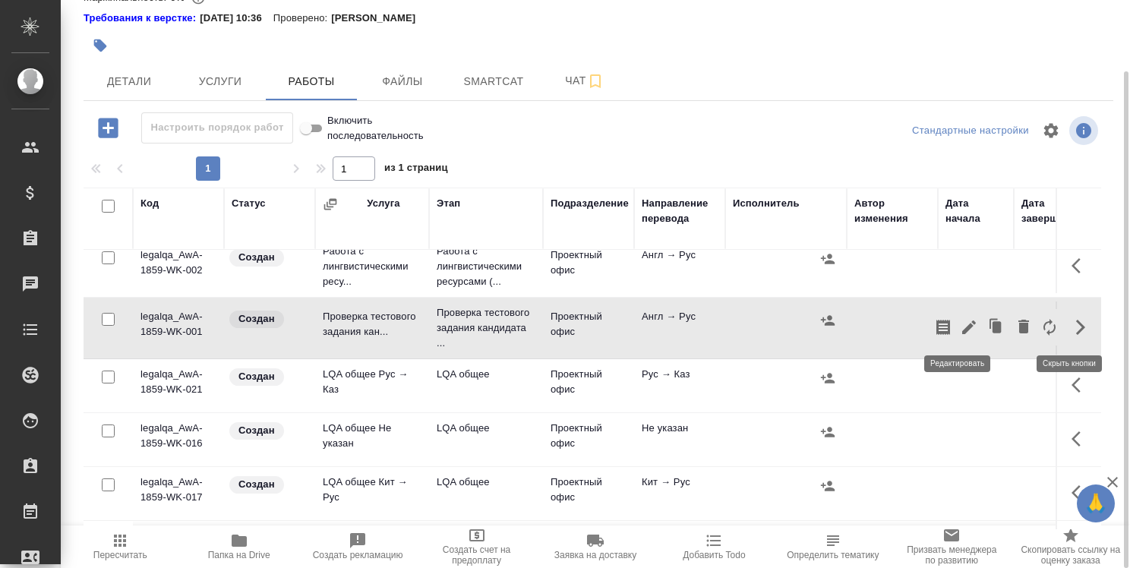
click at [960, 326] on icon "button" at bounding box center [969, 327] width 18 height 18
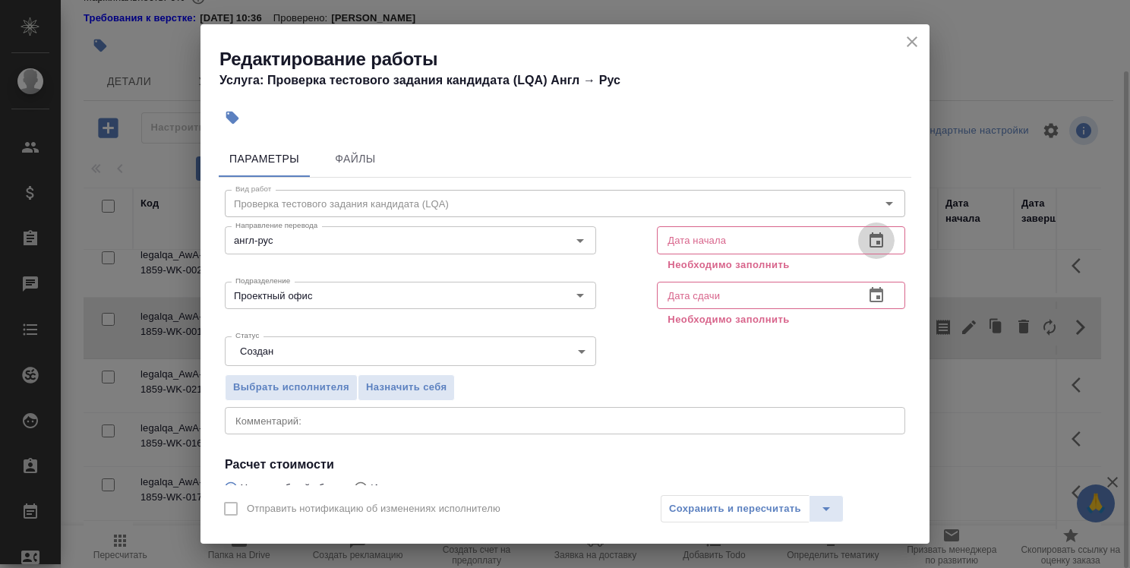
click at [867, 241] on icon "button" at bounding box center [876, 241] width 18 height 18
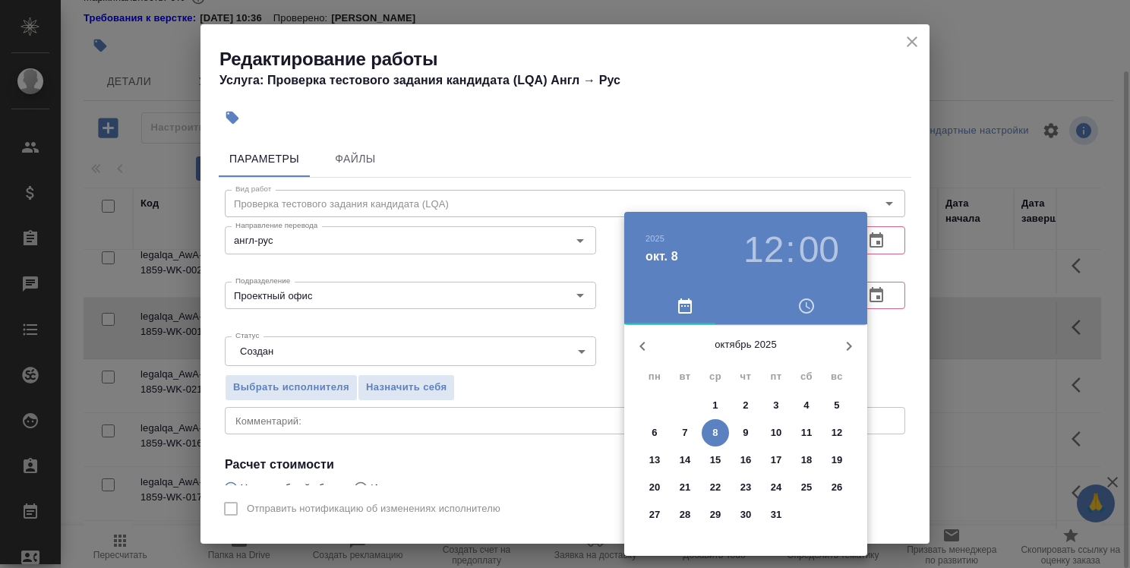
click at [720, 433] on span "8" at bounding box center [714, 432] width 27 height 15
type input "08.10.2025 12:00"
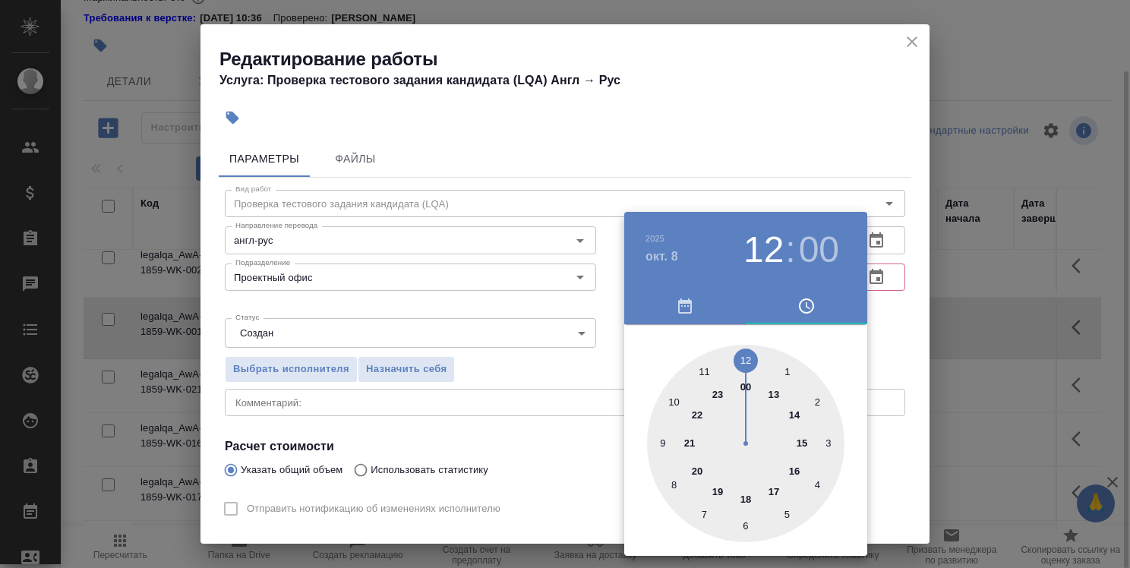
click at [897, 348] on div at bounding box center [565, 284] width 1130 height 568
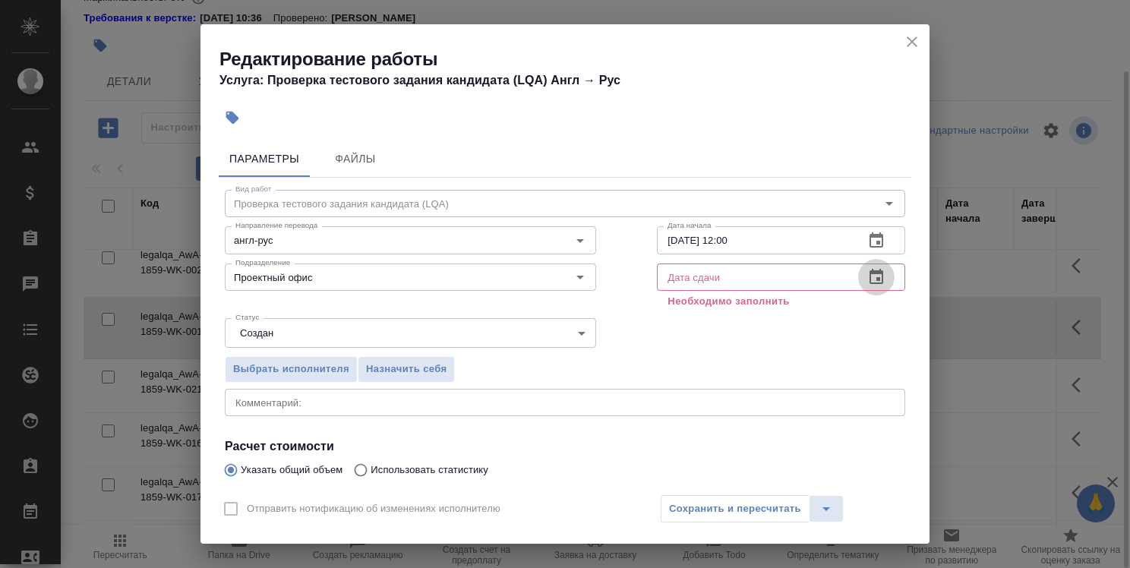
click at [868, 276] on icon "button" at bounding box center [876, 277] width 18 height 18
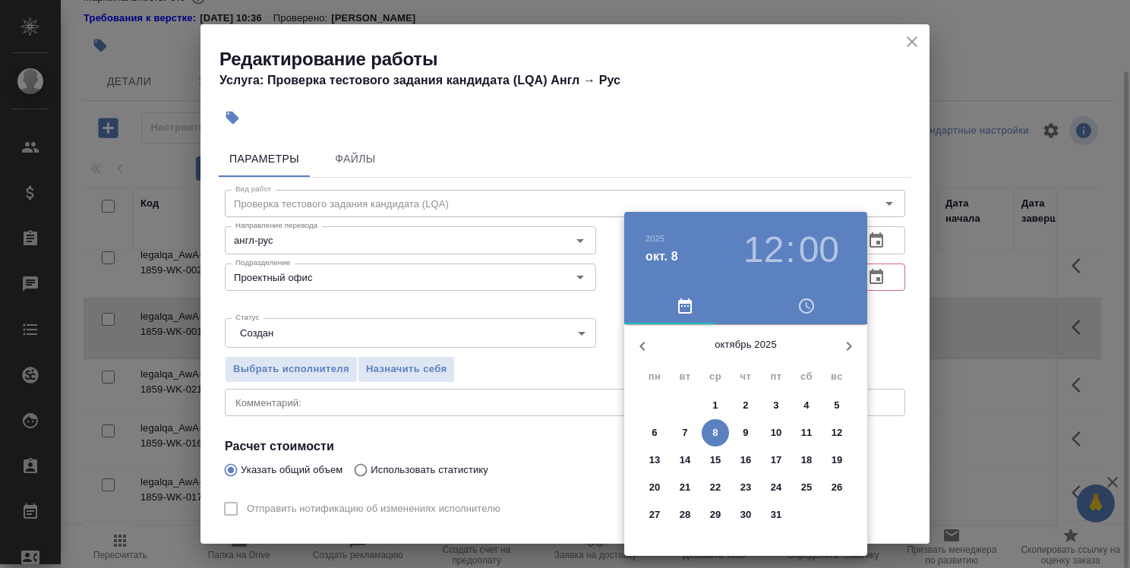
click at [772, 507] on p "31" at bounding box center [776, 514] width 11 height 15
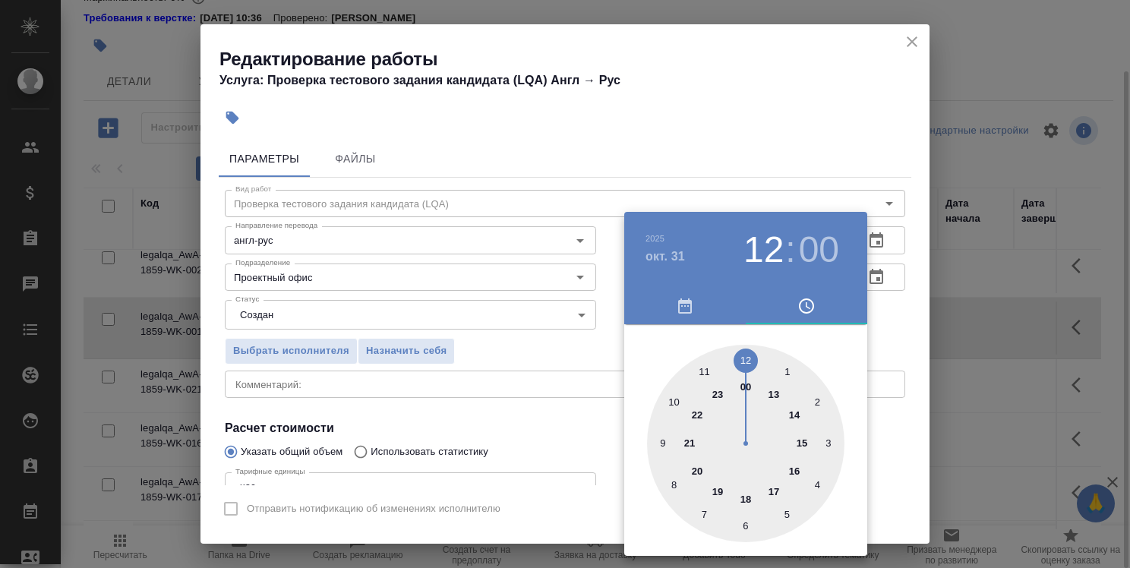
click at [750, 495] on div at bounding box center [745, 443] width 197 height 197
type input "31.10.2025 18:00"
click at [886, 321] on div at bounding box center [565, 284] width 1130 height 568
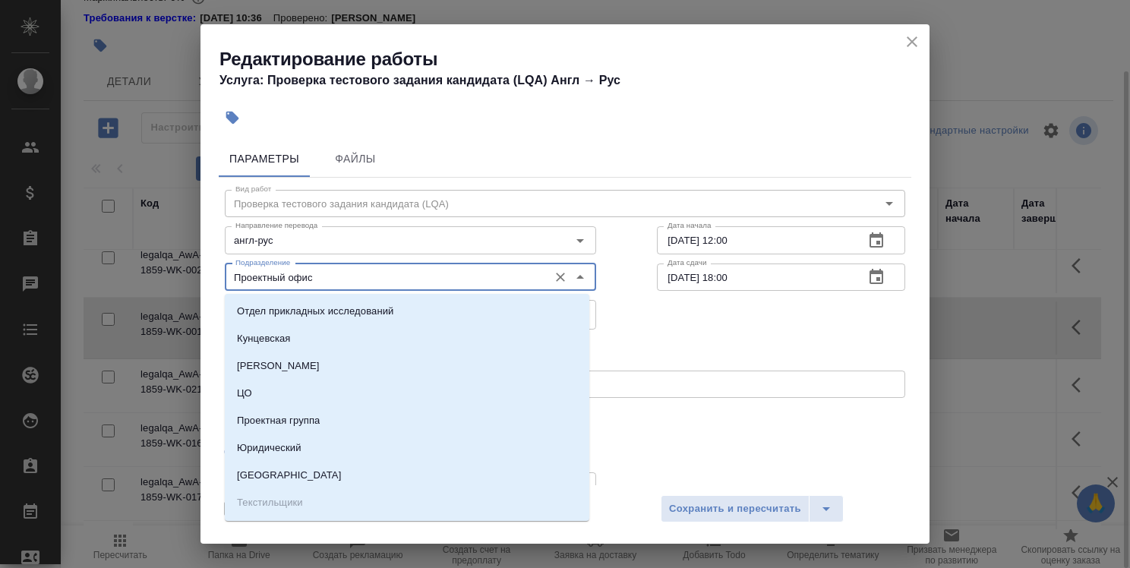
drag, startPoint x: 459, startPoint y: 279, endPoint x: 466, endPoint y: 286, distance: 10.2
click at [459, 279] on input "Проектный офис" at bounding box center [384, 277] width 311 height 18
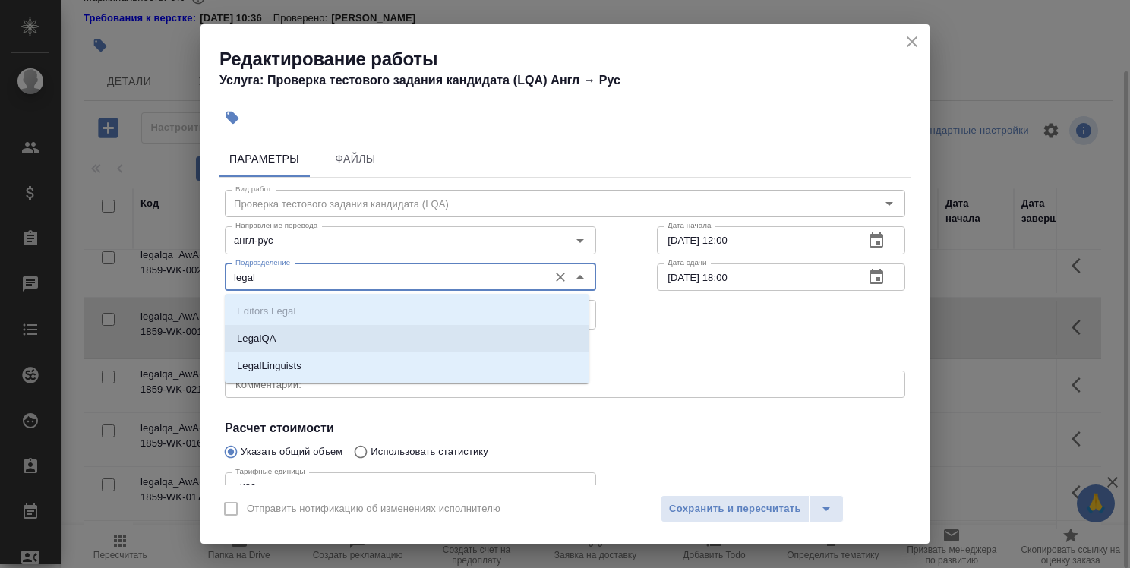
click at [446, 334] on li "LegalQA" at bounding box center [407, 338] width 364 height 27
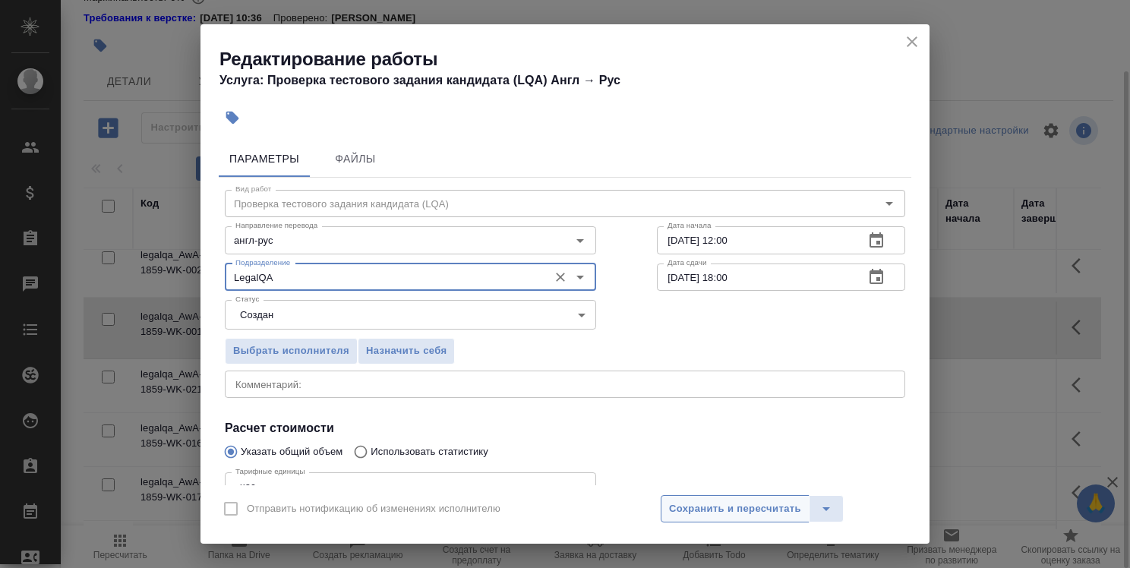
type input "LegalQA"
click at [726, 509] on span "Сохранить и пересчитать" at bounding box center [735, 508] width 132 height 17
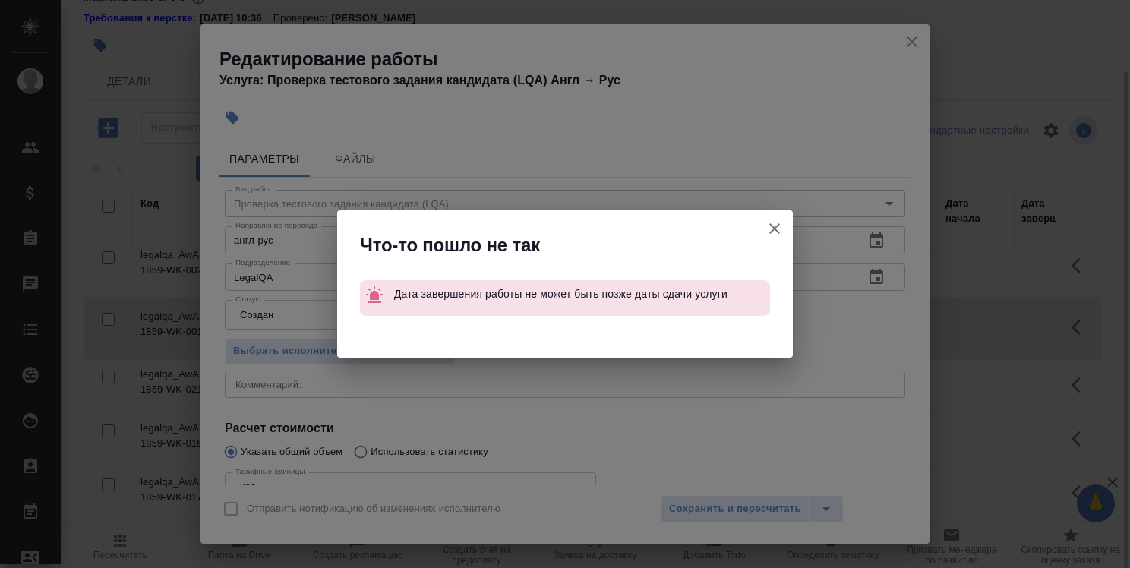
click at [780, 230] on icon "button" at bounding box center [774, 228] width 18 height 18
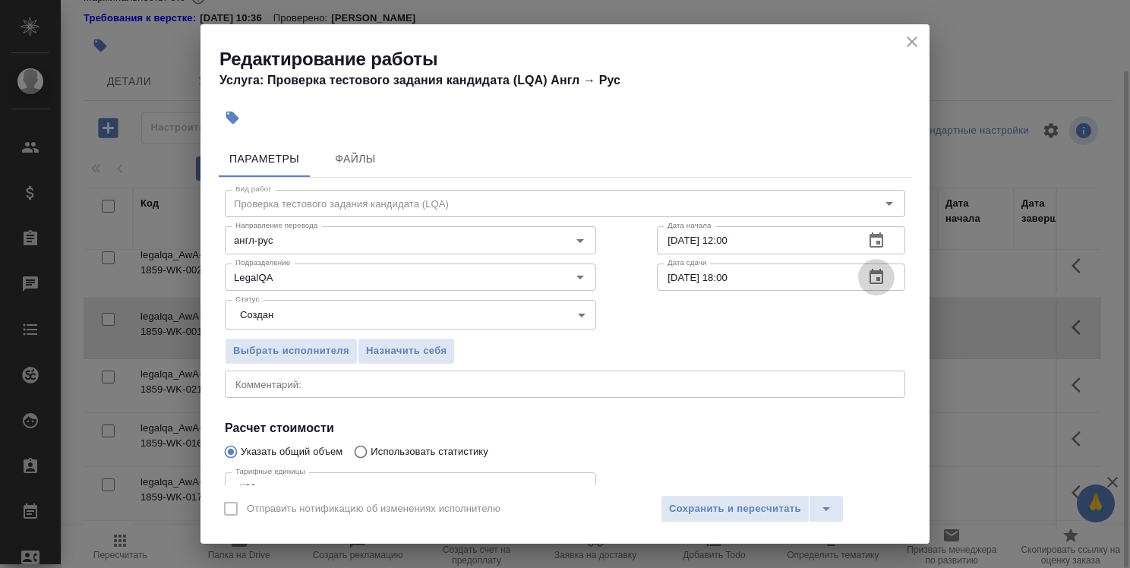
click at [867, 273] on icon "button" at bounding box center [876, 277] width 18 height 18
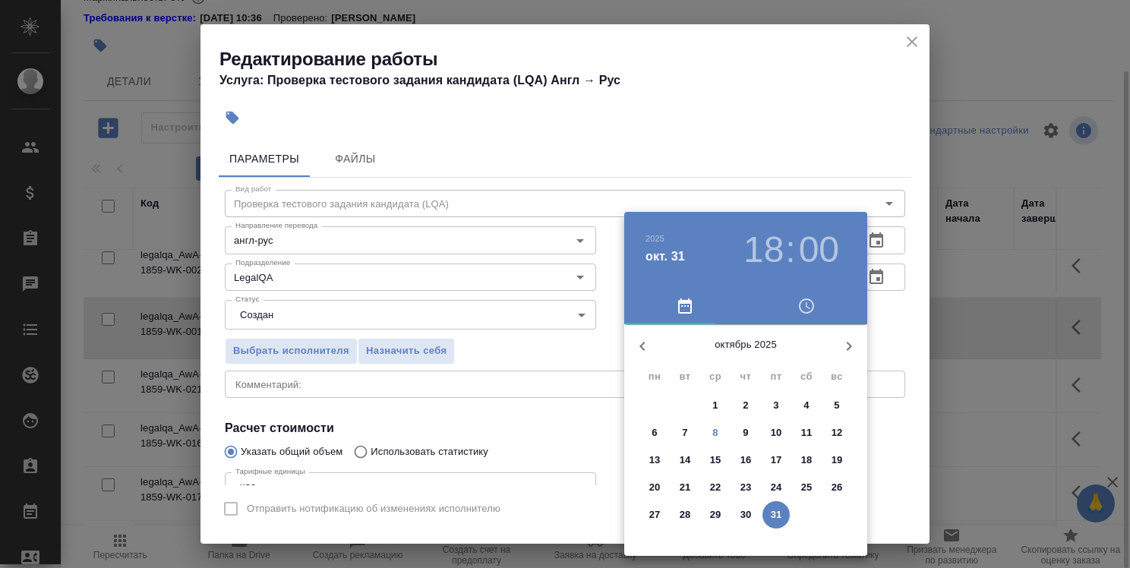
click at [770, 247] on h3 "18" at bounding box center [763, 249] width 40 height 43
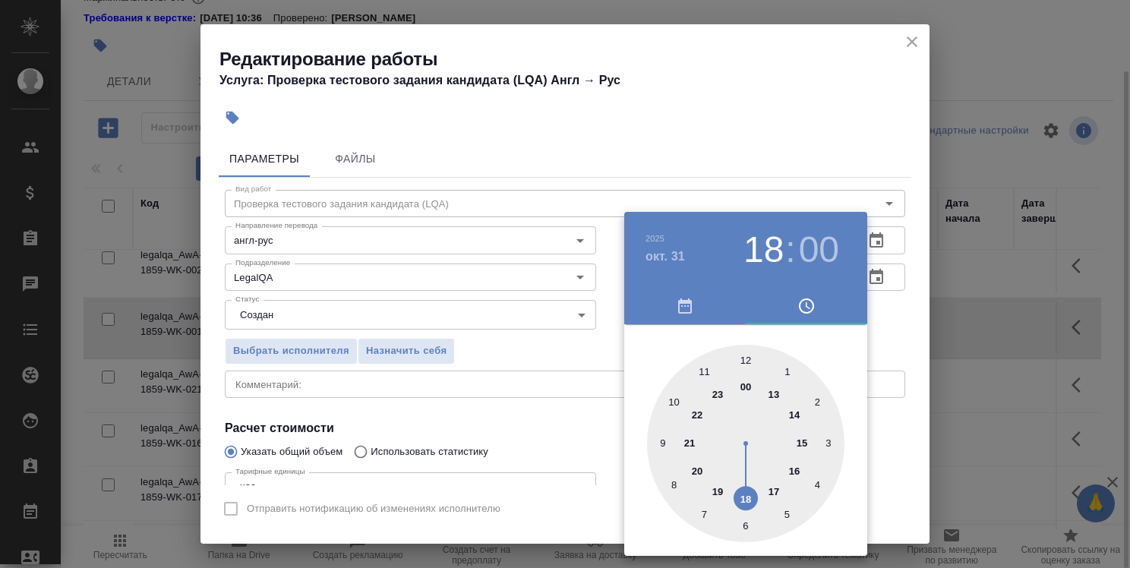
type input "31.10.2025 17:00"
click at [771, 484] on div at bounding box center [745, 443] width 197 height 197
click at [887, 407] on div at bounding box center [565, 284] width 1130 height 568
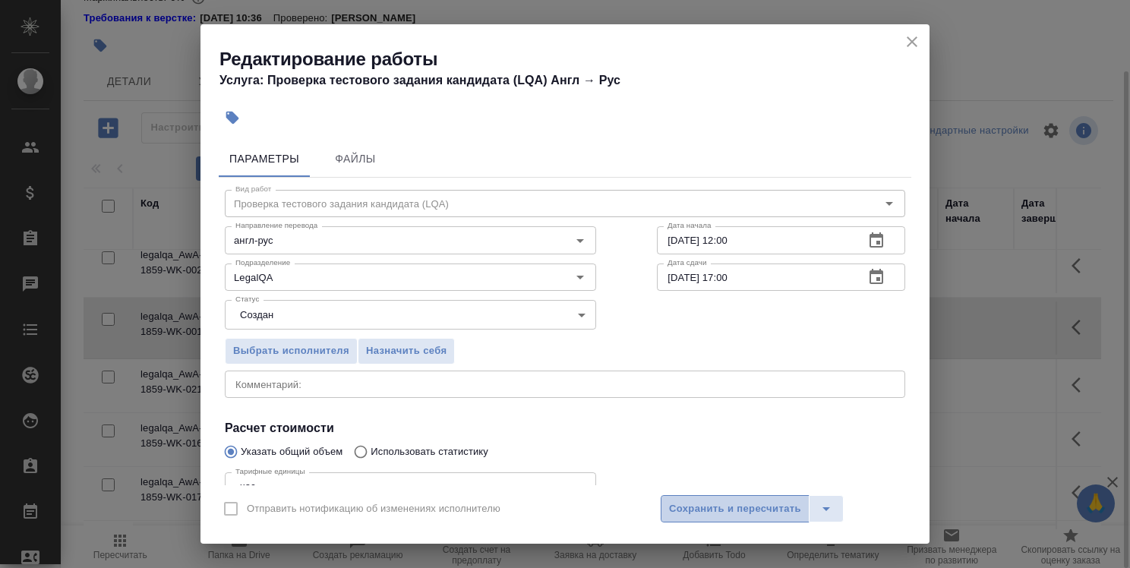
click at [731, 505] on span "Сохранить и пересчитать" at bounding box center [735, 508] width 132 height 17
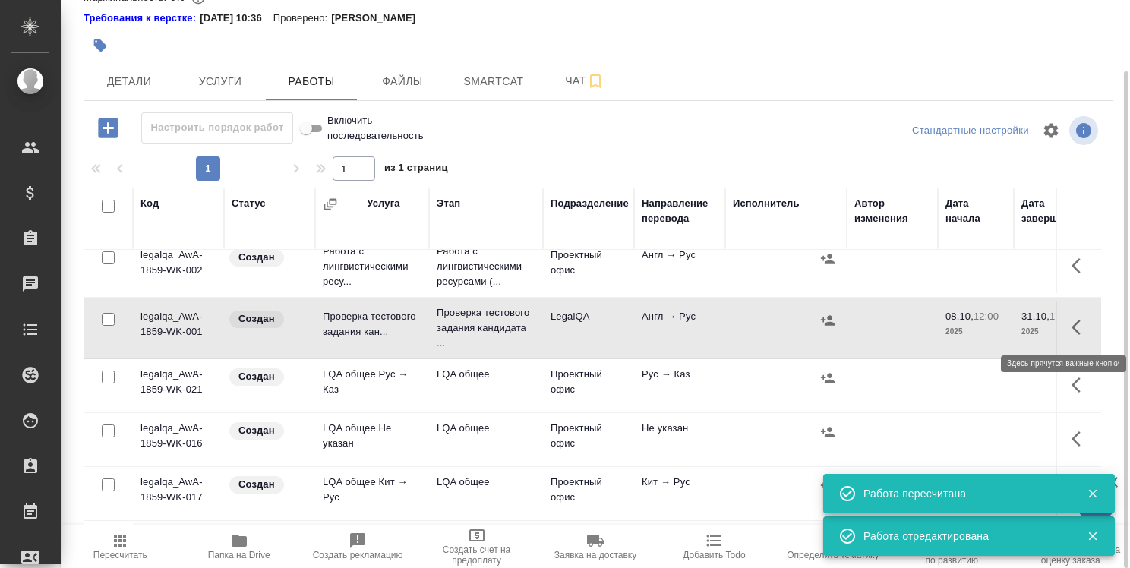
click at [1071, 328] on icon "button" at bounding box center [1075, 327] width 9 height 15
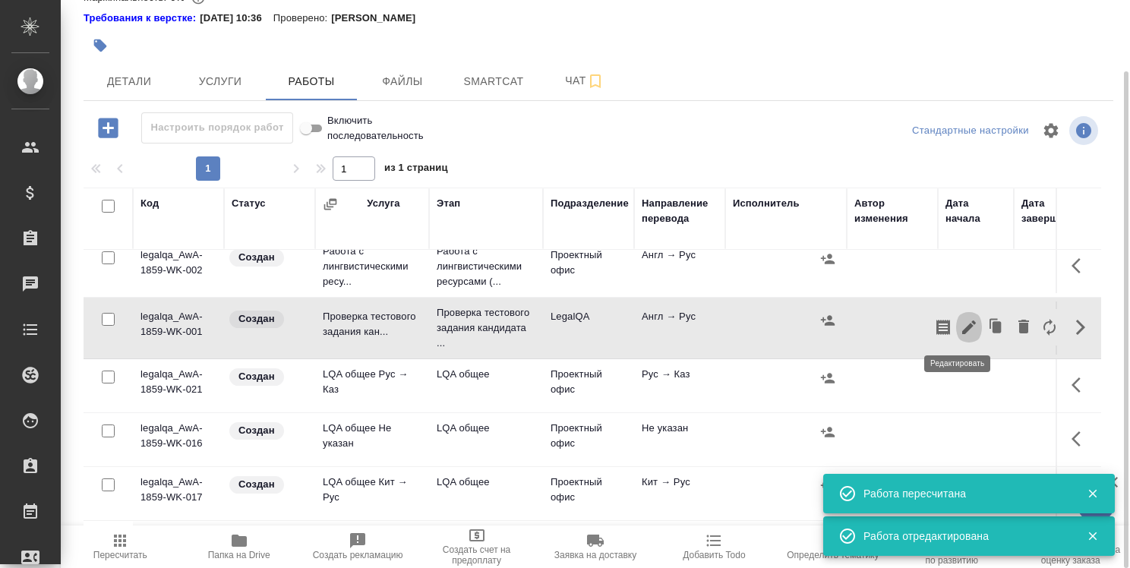
click at [960, 325] on icon "button" at bounding box center [969, 327] width 18 height 18
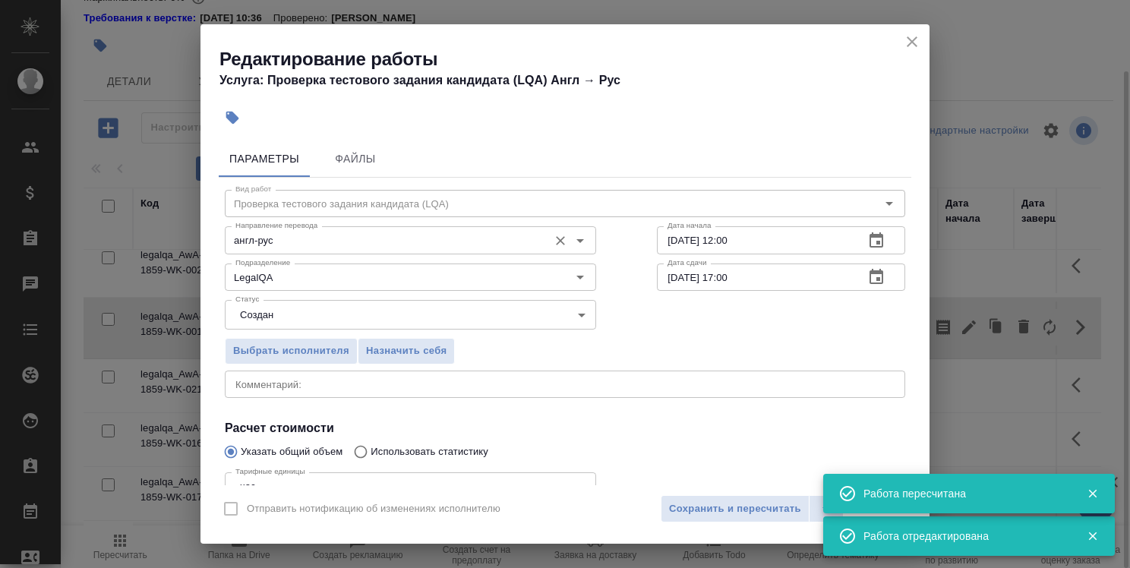
click at [442, 244] on input "англ-рус" at bounding box center [384, 240] width 311 height 18
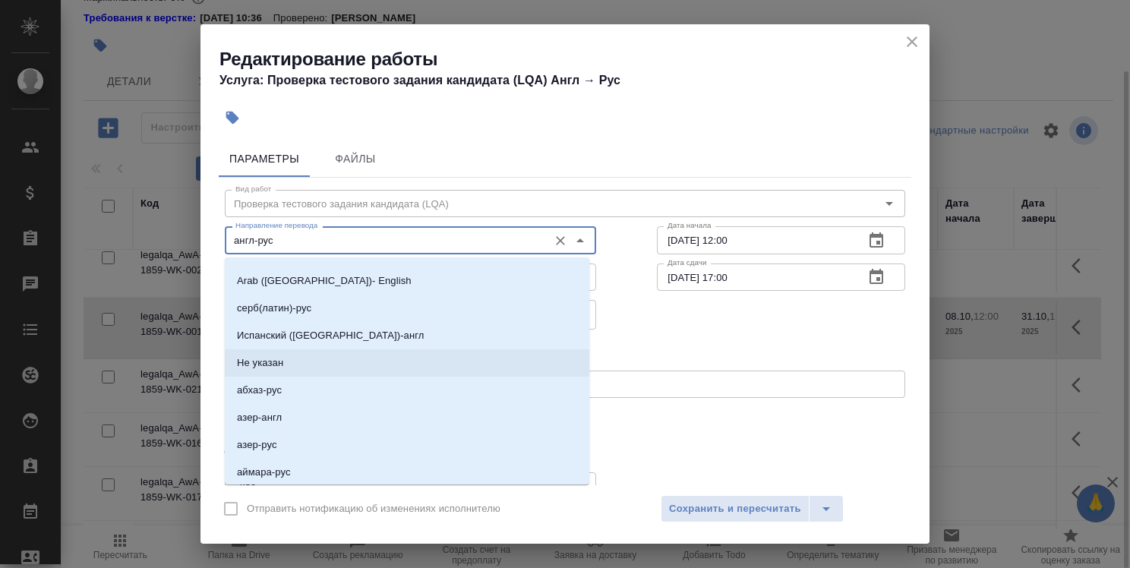
click at [403, 365] on li "Не указан" at bounding box center [407, 362] width 364 height 27
type input "Не указан"
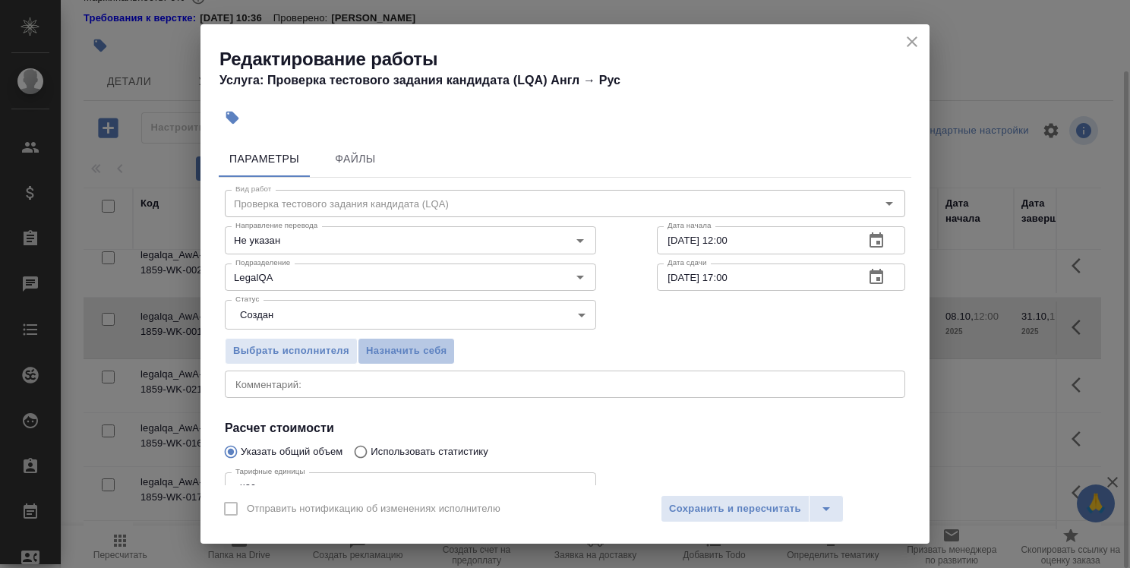
click at [422, 342] on span "Назначить себя" at bounding box center [406, 350] width 80 height 17
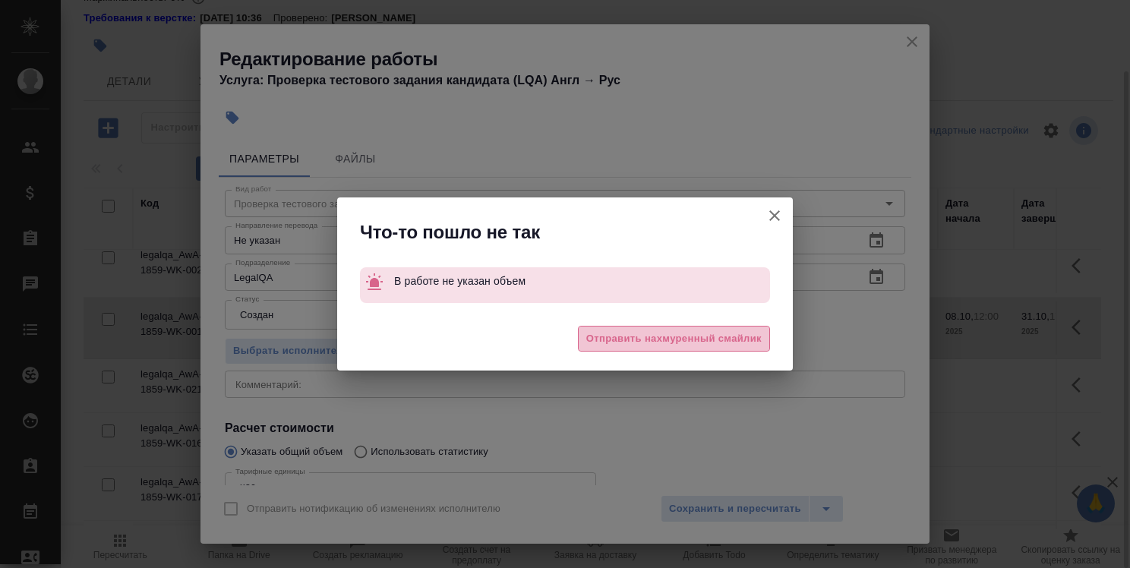
click at [659, 342] on span "Отправить нахмуренный смайлик" at bounding box center [673, 338] width 175 height 17
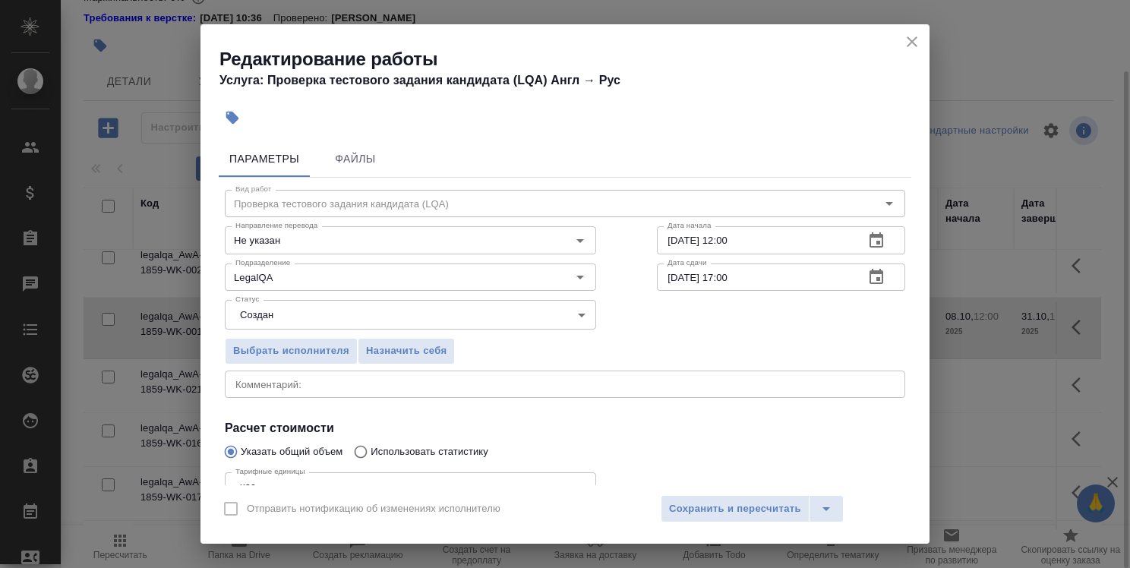
scroll to position [147, 0]
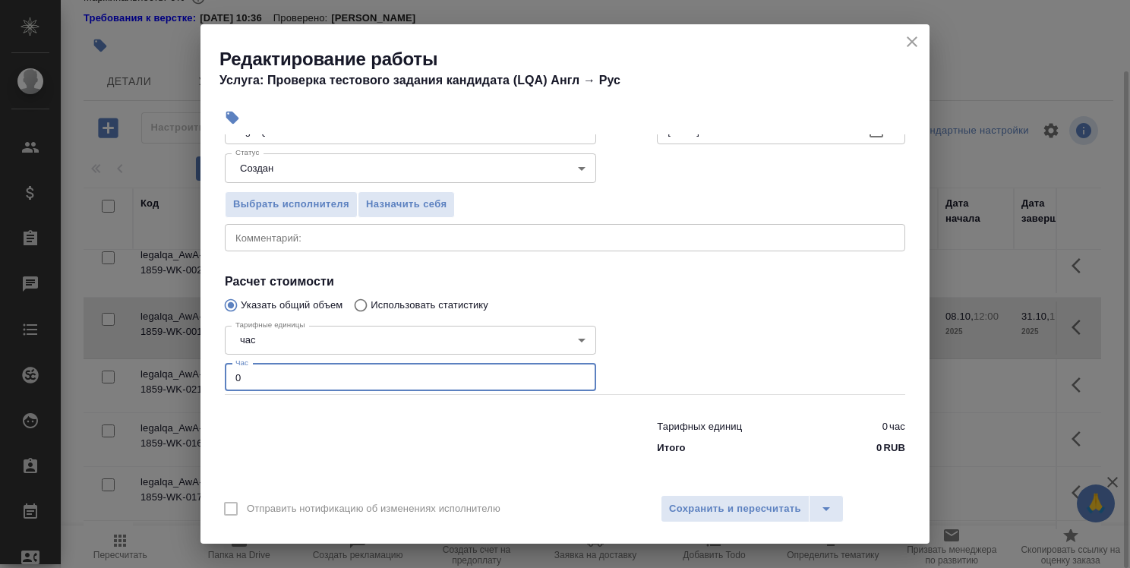
click at [270, 377] on input "0" at bounding box center [410, 377] width 371 height 27
type input "1"
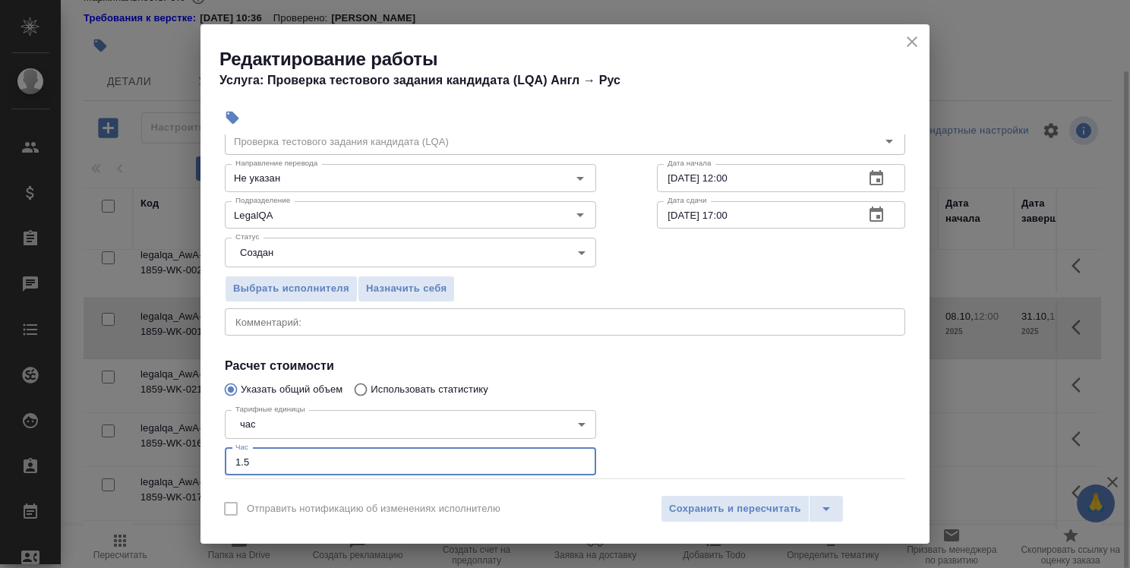
scroll to position [0, 0]
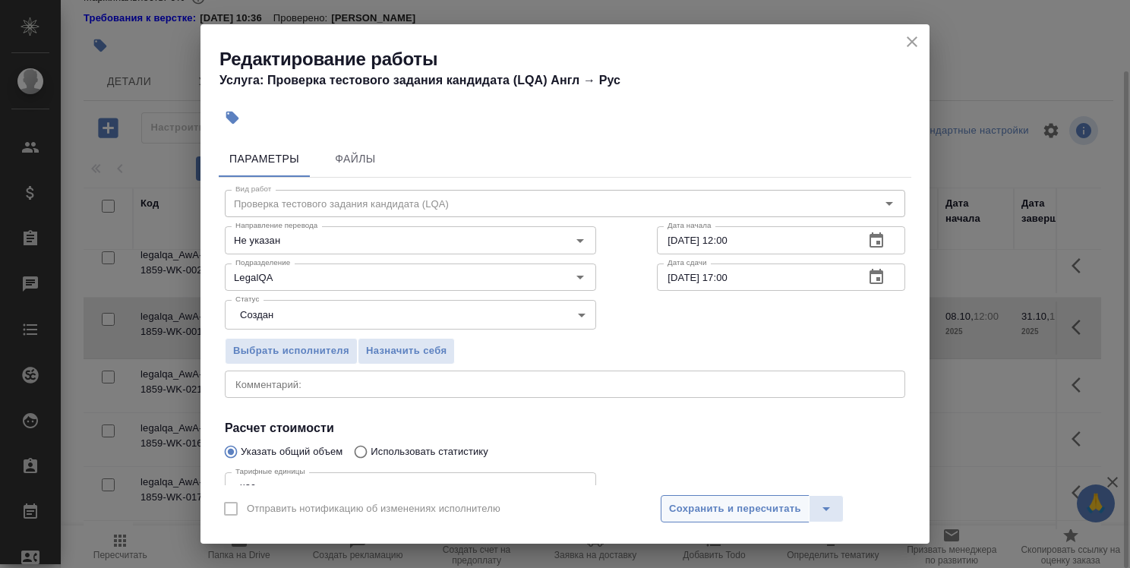
type input "1.5"
click at [727, 513] on span "Сохранить и пересчитать" at bounding box center [735, 508] width 132 height 17
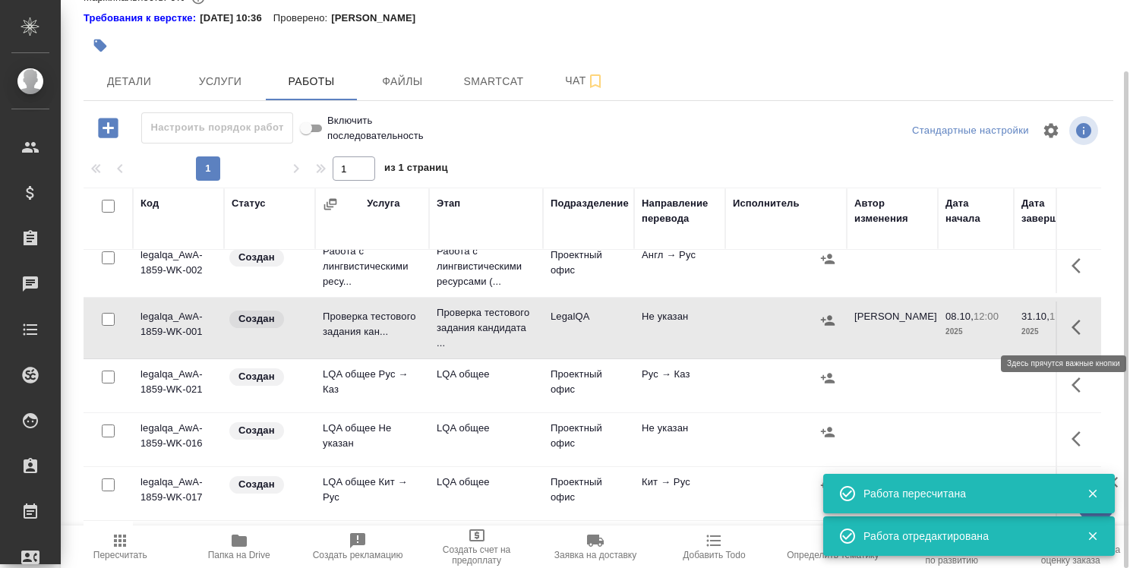
click at [1071, 320] on icon "button" at bounding box center [1080, 327] width 18 height 18
click at [962, 325] on icon "button" at bounding box center [969, 327] width 14 height 14
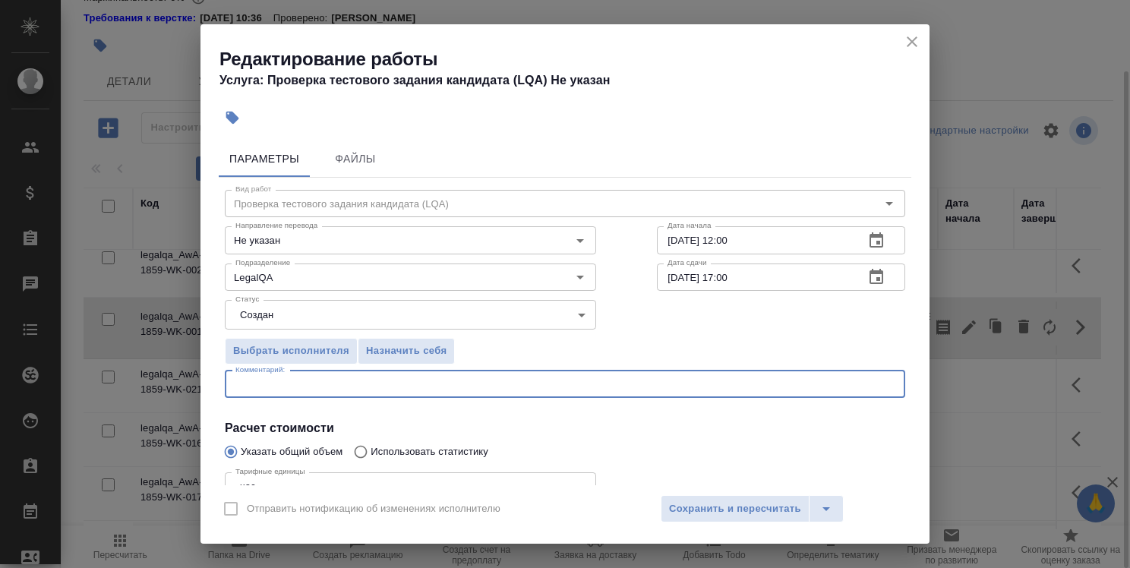
click at [423, 385] on textarea at bounding box center [564, 383] width 659 height 11
type textarea "g"
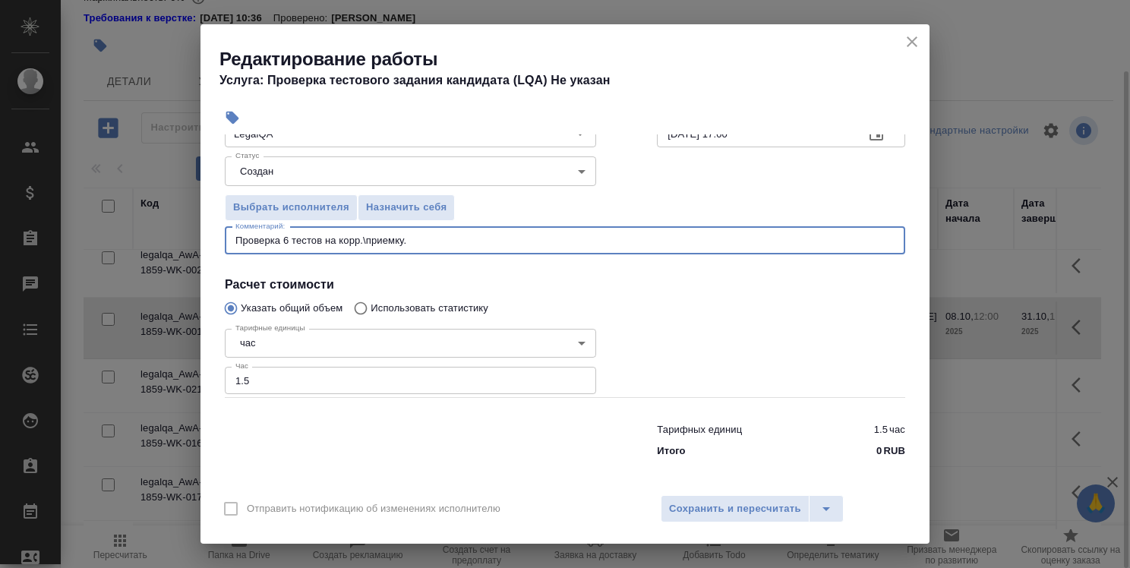
scroll to position [147, 0]
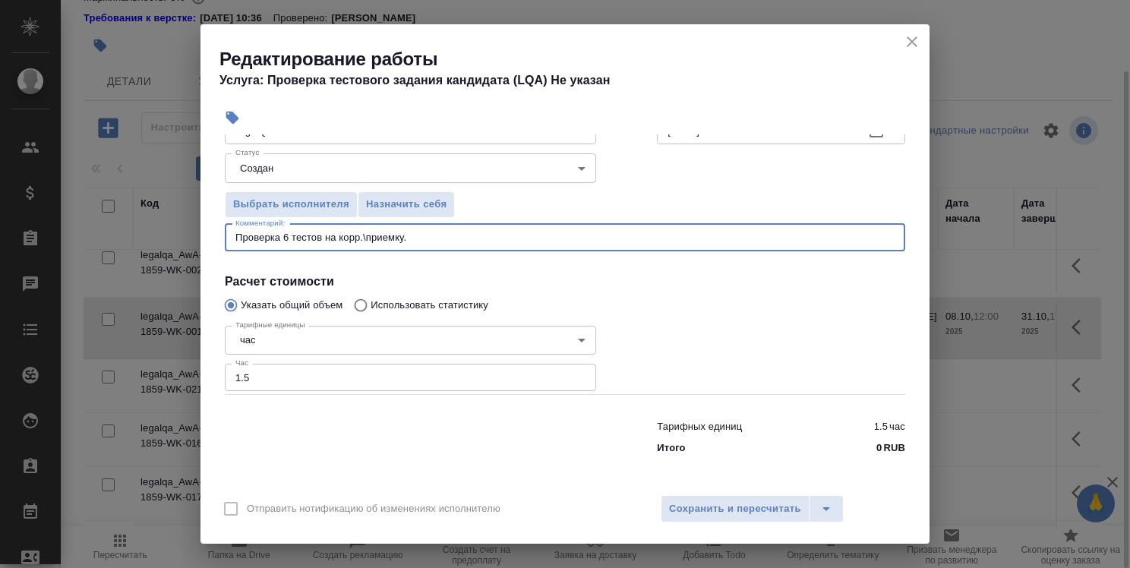
type textarea "Проверка 6 тестов на корр.\приемку."
click at [480, 159] on body "🙏 .cls-1 fill:#fff; AWATERA Strelnikova Olga Клиенты Спецификации Заказы 0 Чаты…" at bounding box center [565, 284] width 1130 height 568
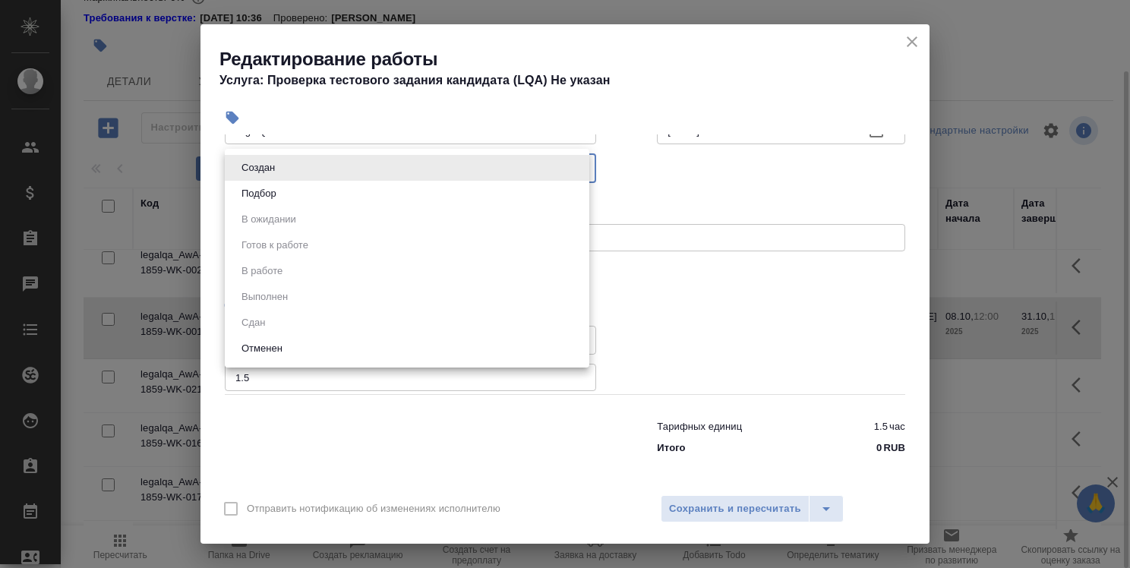
click at [739, 447] on div at bounding box center [565, 284] width 1130 height 568
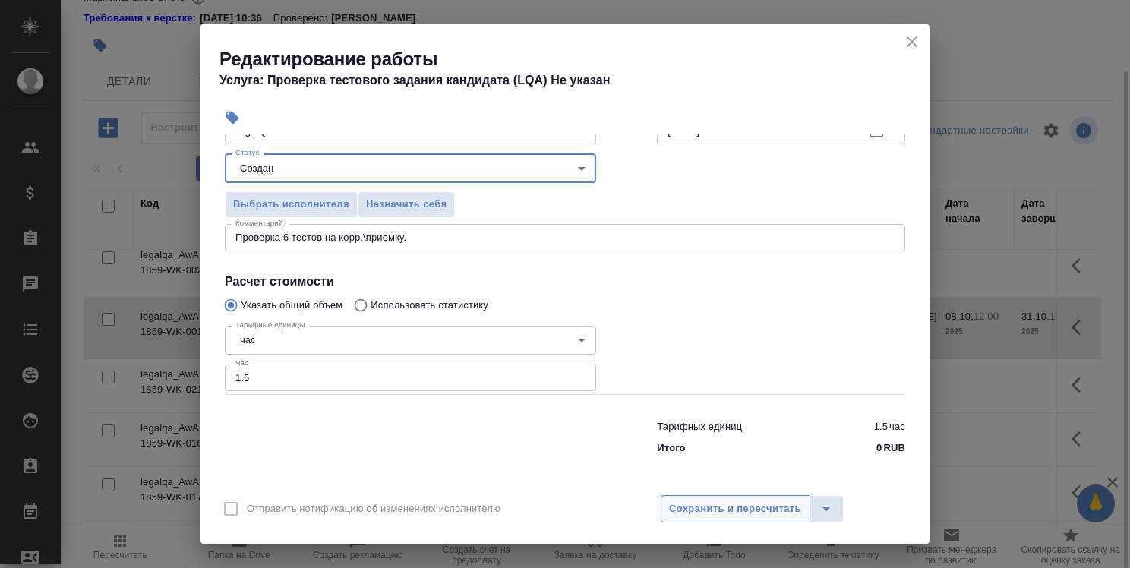
click at [729, 514] on span "Сохранить и пересчитать" at bounding box center [735, 508] width 132 height 17
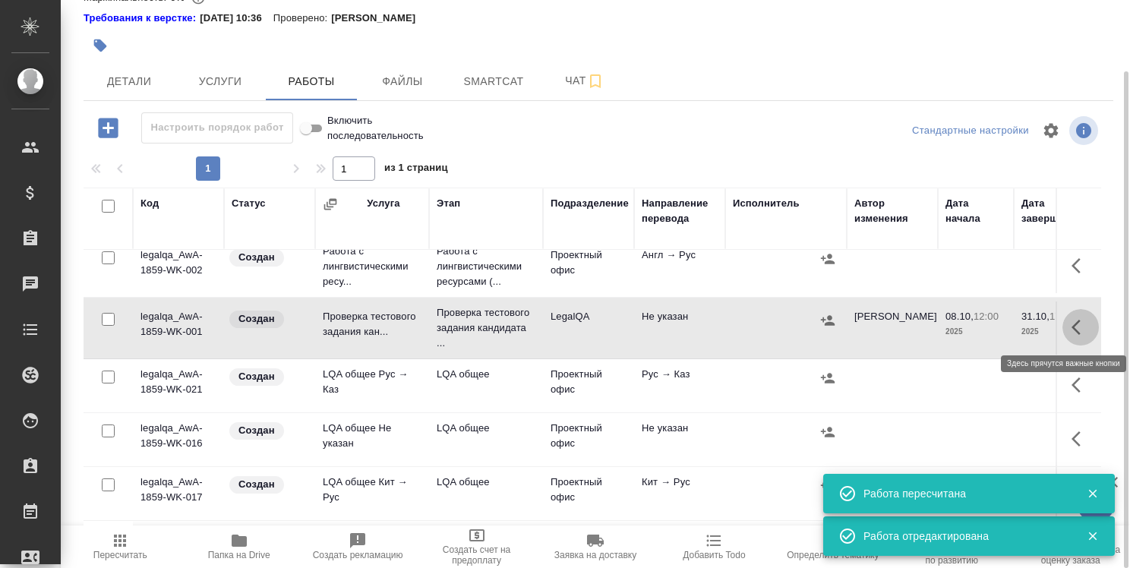
click at [1071, 321] on icon "button" at bounding box center [1080, 327] width 18 height 18
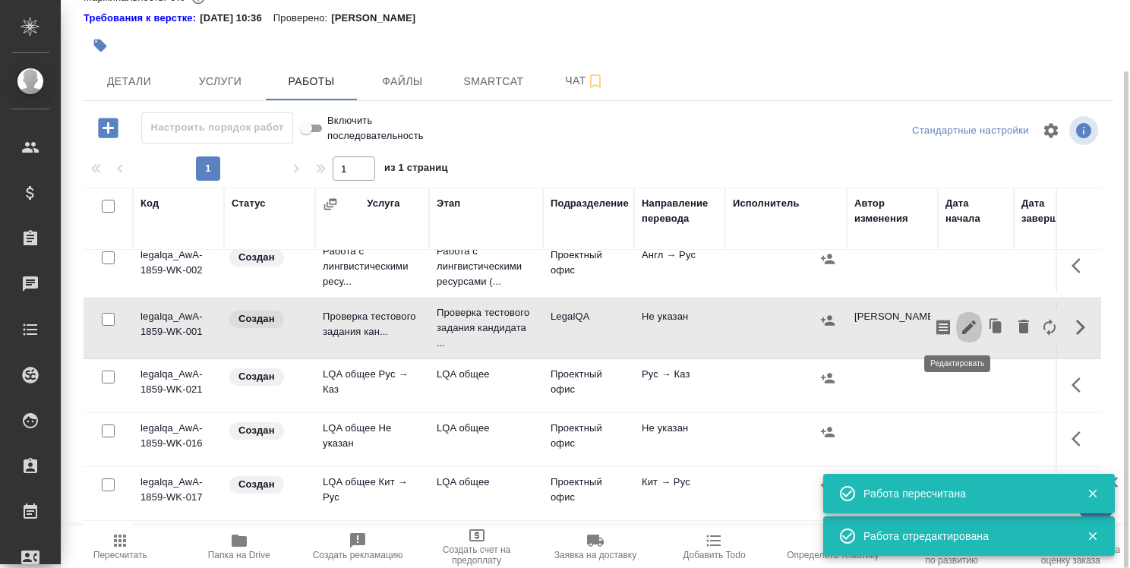
click at [961, 322] on icon "button" at bounding box center [969, 327] width 18 height 18
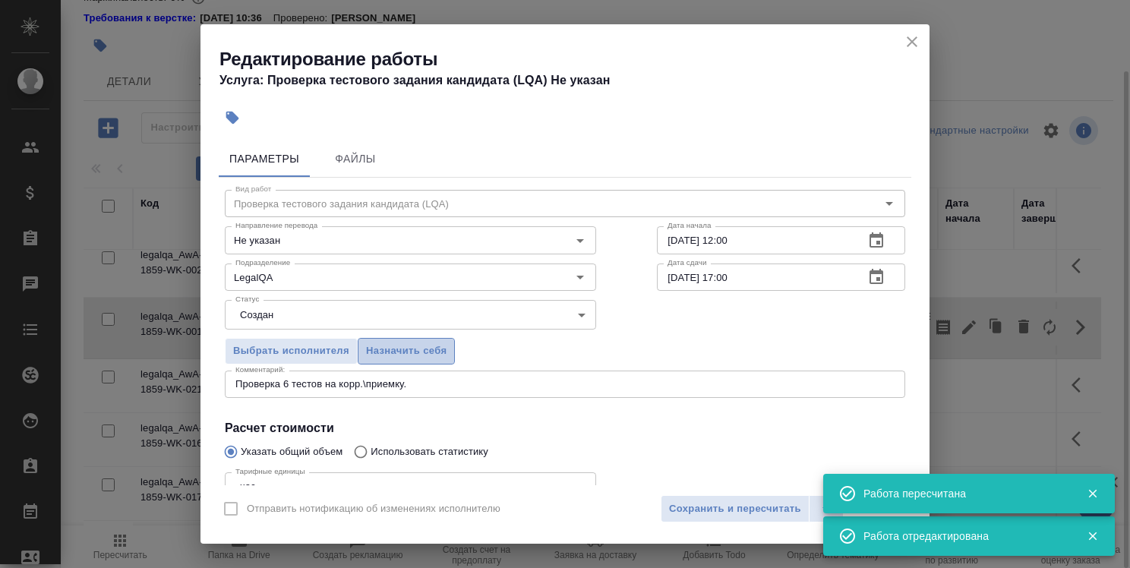
click at [424, 350] on span "Назначить себя" at bounding box center [406, 350] width 80 height 17
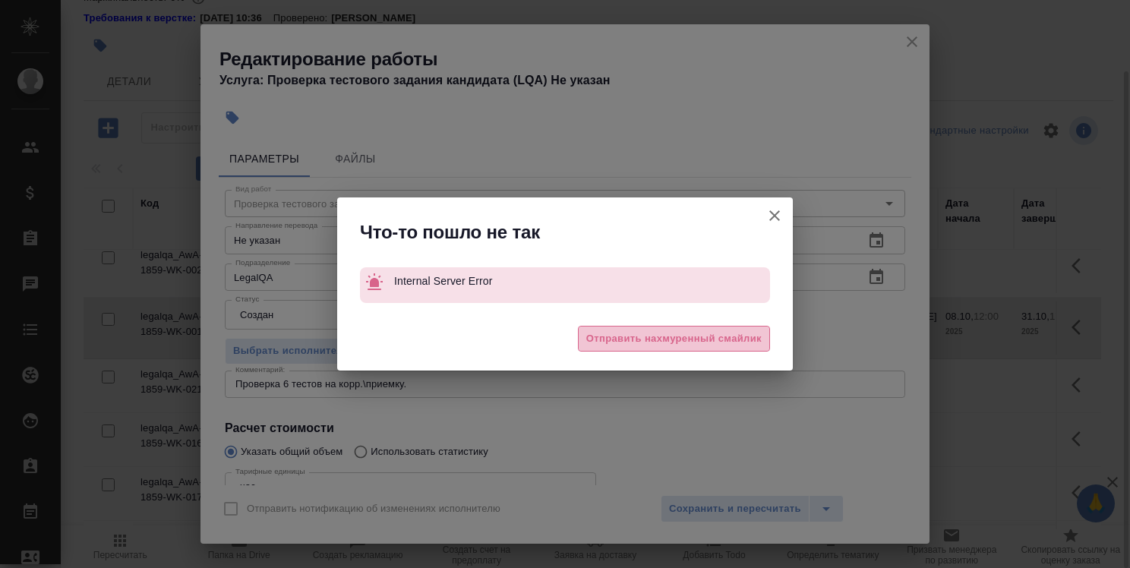
click at [625, 334] on span "Отправить нахмуренный смайлик" at bounding box center [673, 338] width 175 height 17
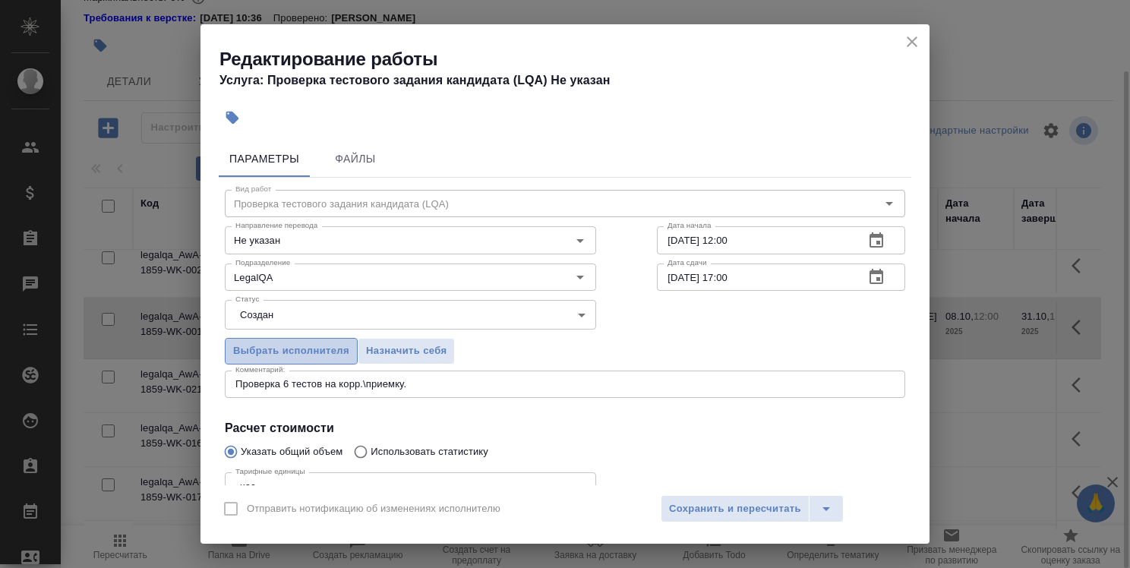
click at [326, 345] on span "Выбрать исполнителя" at bounding box center [291, 350] width 116 height 17
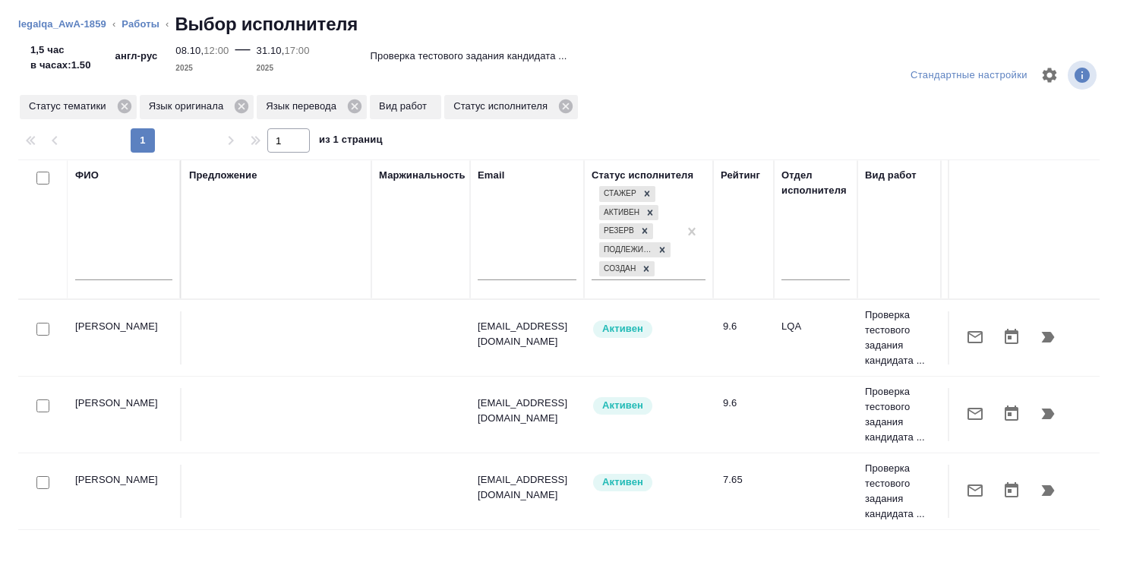
click at [125, 273] on input "text" at bounding box center [123, 270] width 97 height 19
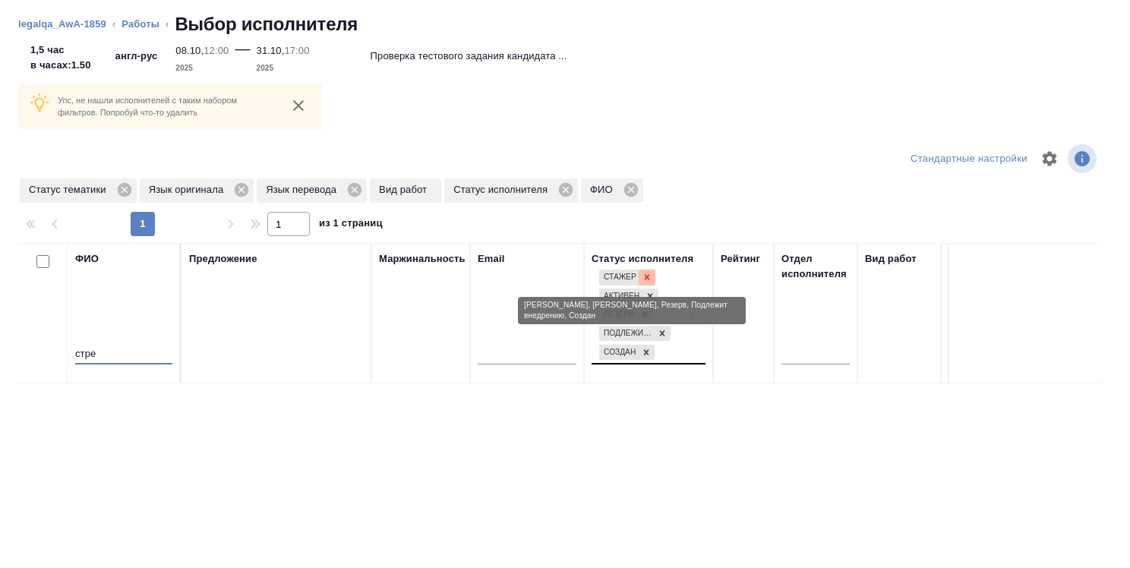
click at [647, 273] on icon at bounding box center [646, 277] width 11 height 11
type input "стре"
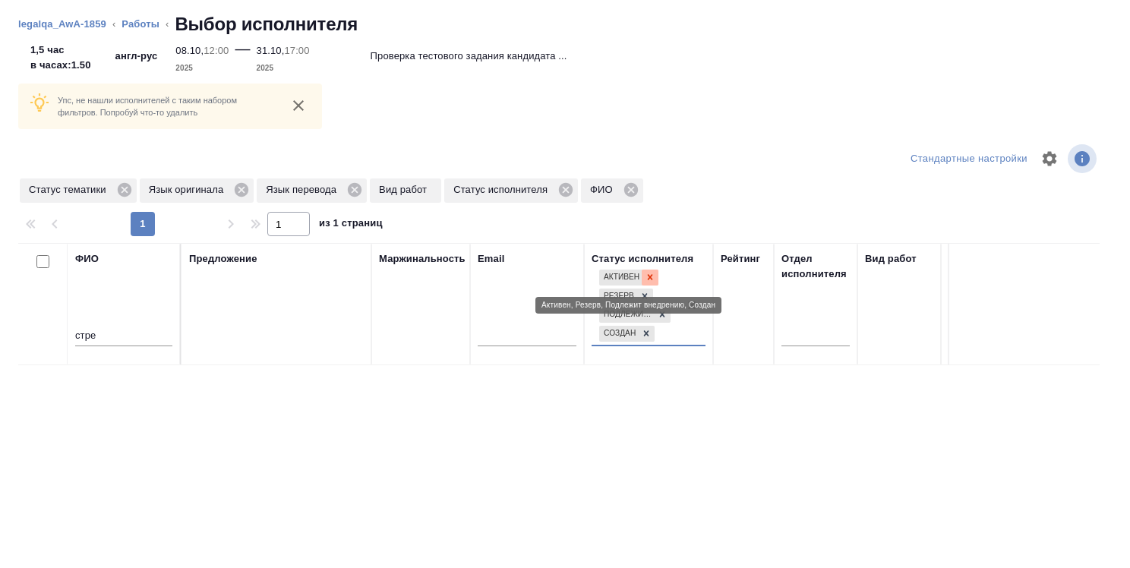
click at [647, 276] on icon at bounding box center [649, 277] width 11 height 11
click at [650, 276] on div at bounding box center [644, 277] width 17 height 16
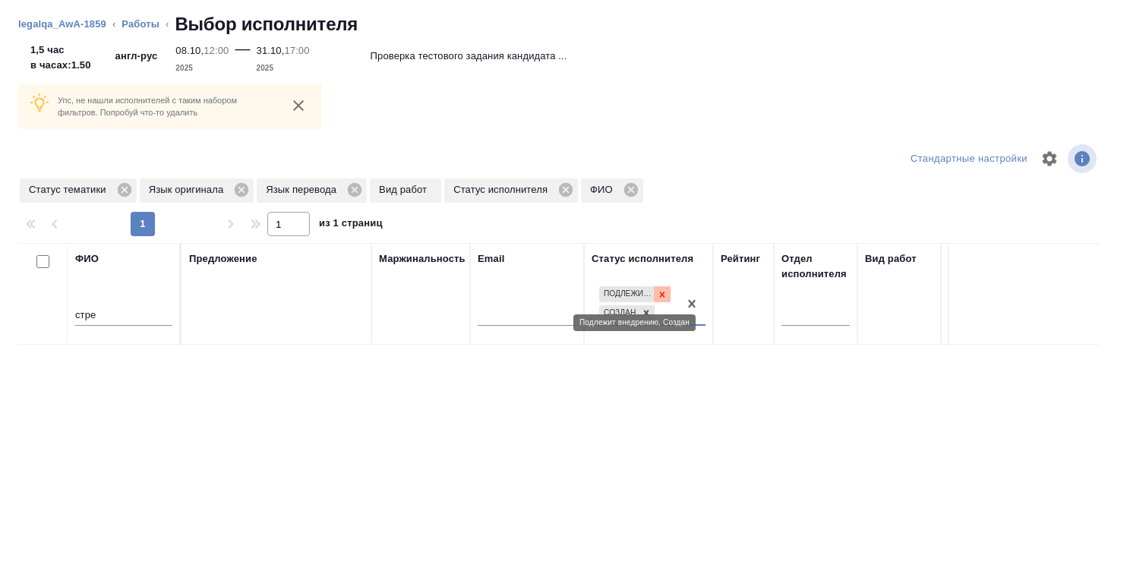
click at [657, 289] on icon at bounding box center [662, 294] width 11 height 11
drag, startPoint x: 657, startPoint y: 292, endPoint x: 655, endPoint y: 301, distance: 8.5
click at [652, 307] on div at bounding box center [646, 311] width 17 height 16
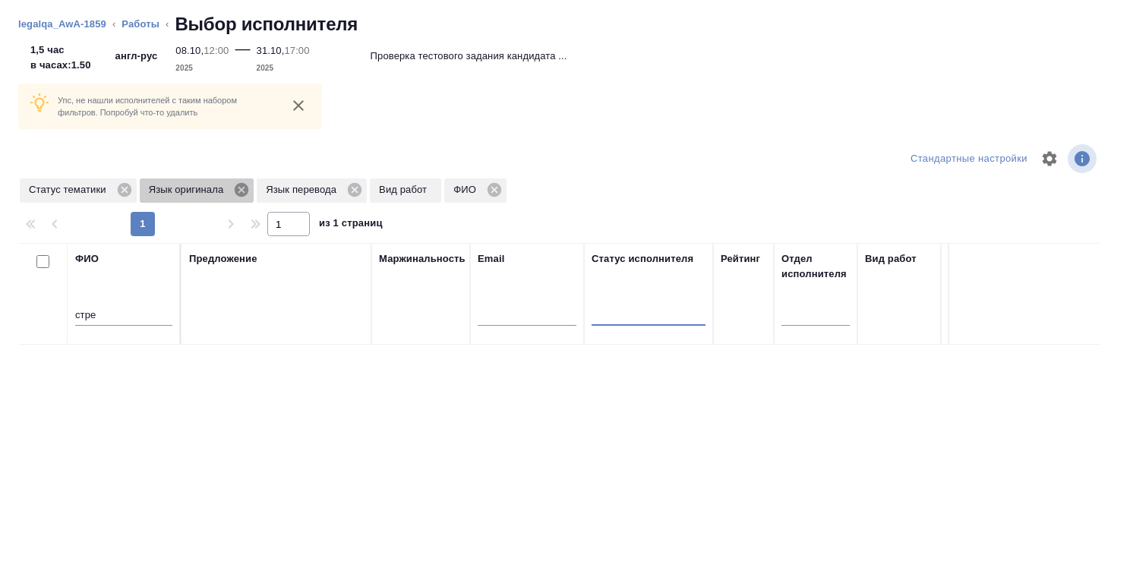
click at [244, 189] on icon at bounding box center [242, 190] width 14 height 14
click at [241, 189] on icon at bounding box center [237, 190] width 14 height 14
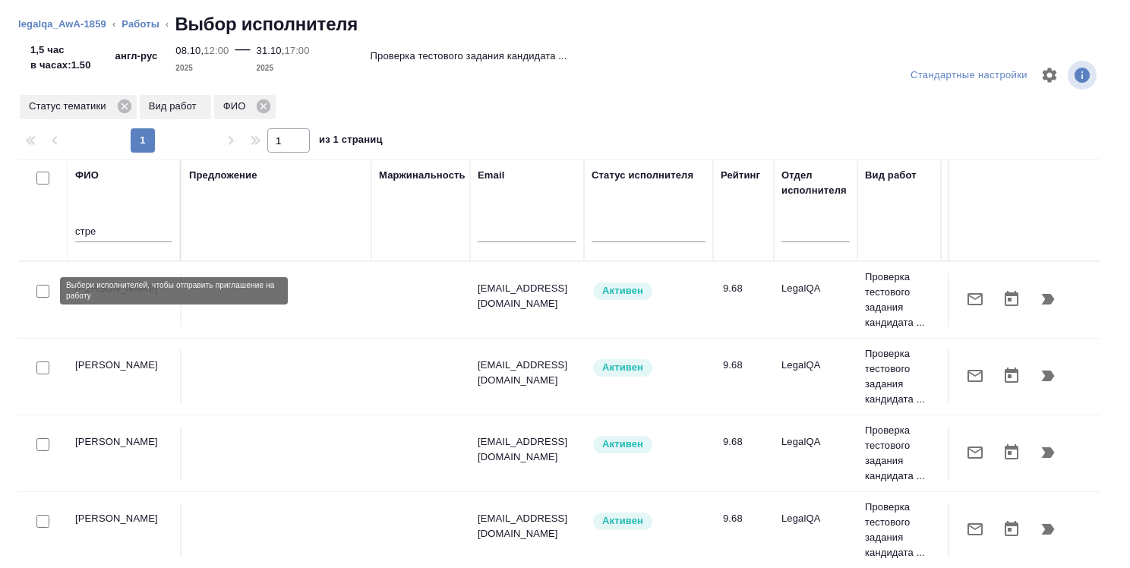
click at [45, 288] on input "checkbox" at bounding box center [42, 291] width 13 height 13
checkbox input "true"
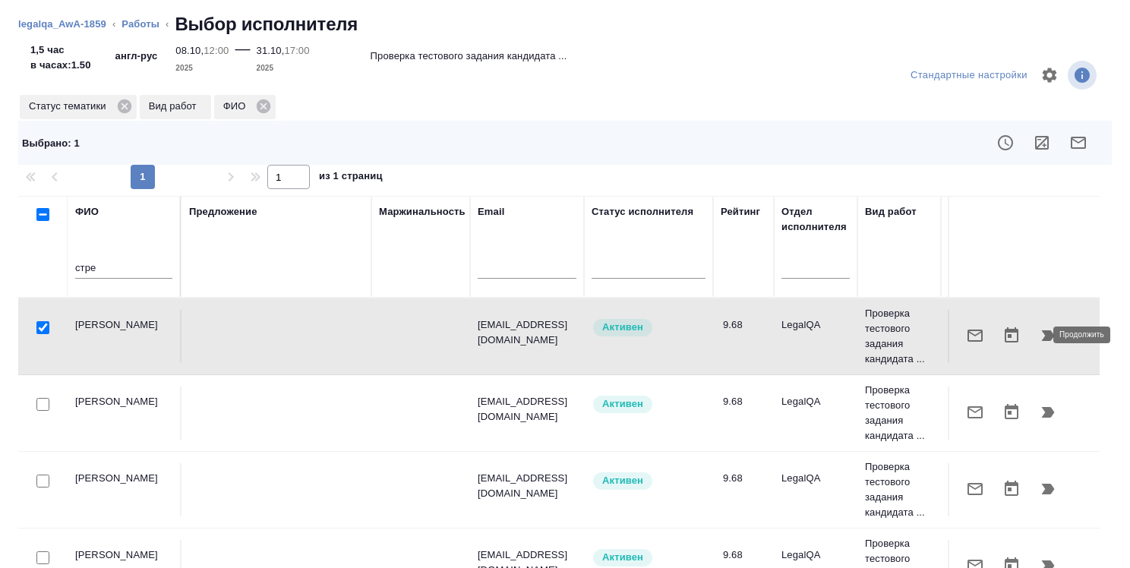
click at [1042, 338] on icon "button" at bounding box center [1048, 335] width 13 height 11
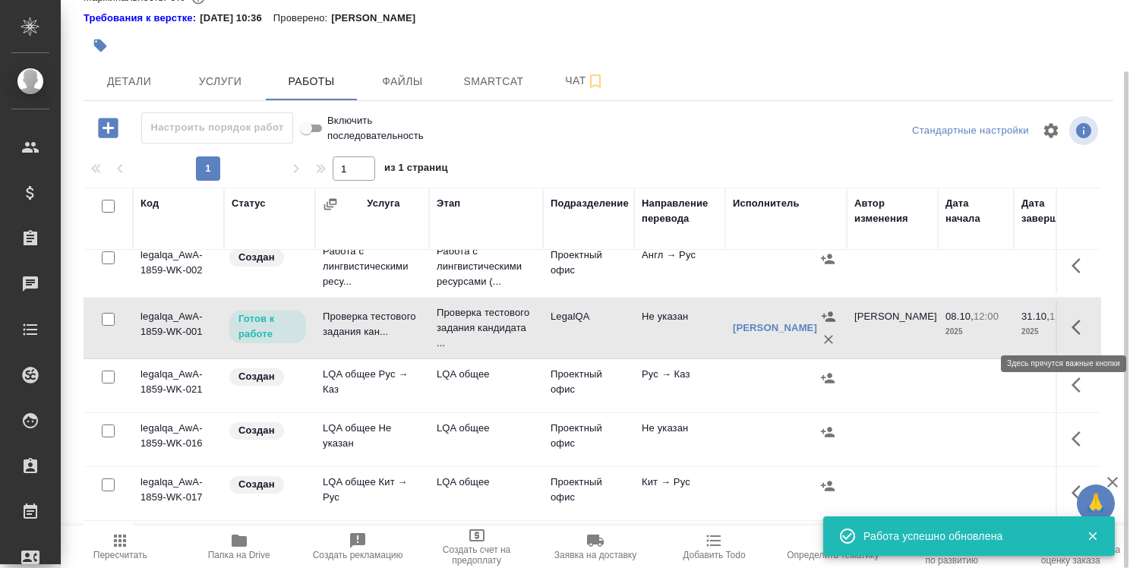
click at [1078, 321] on button "button" at bounding box center [1080, 327] width 36 height 36
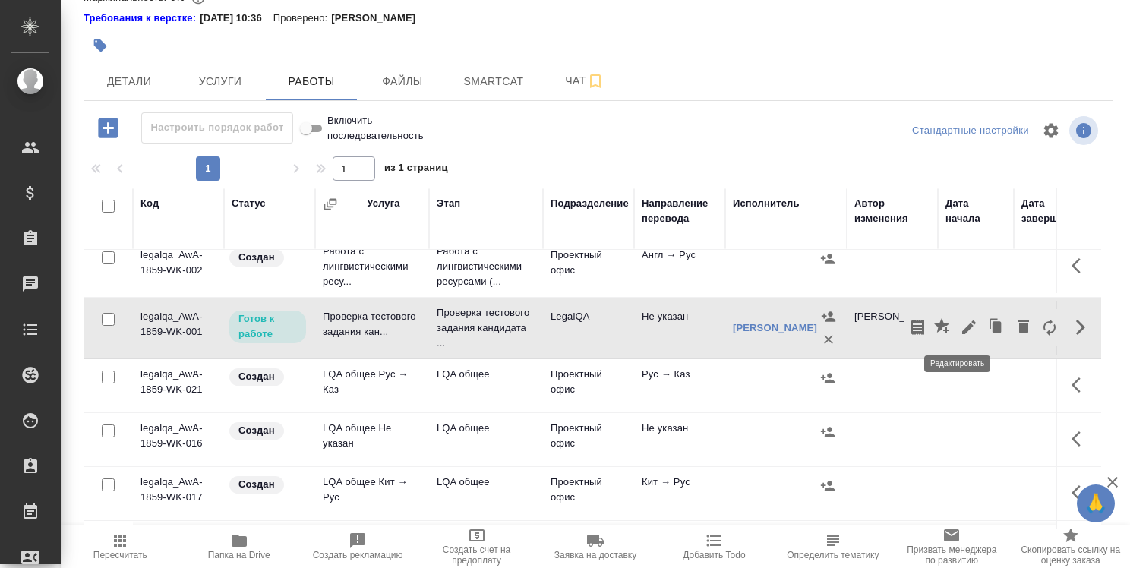
click at [962, 327] on icon "button" at bounding box center [969, 327] width 14 height 14
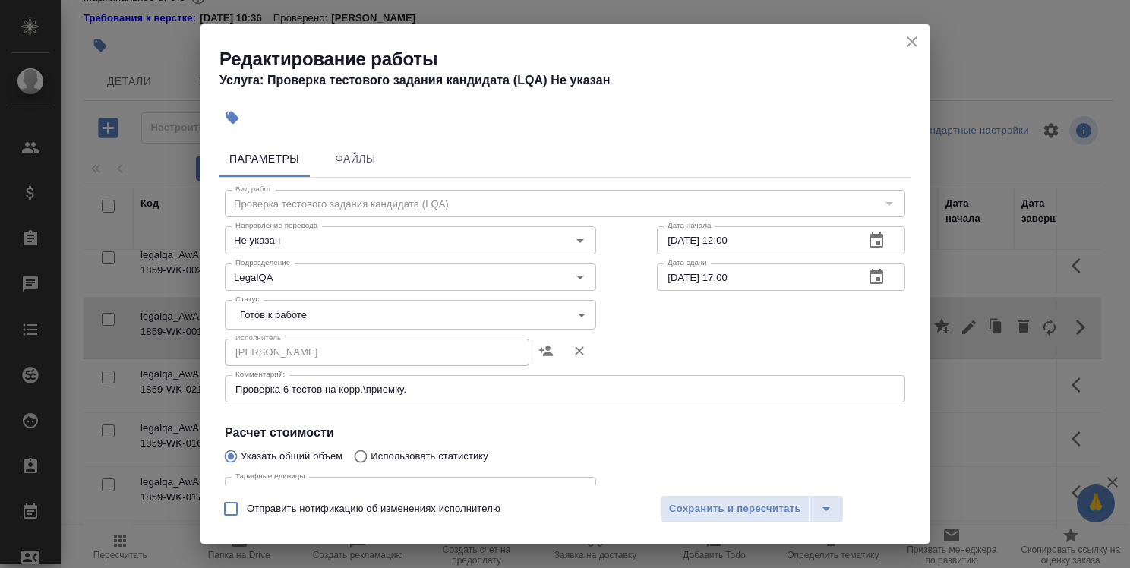
click at [414, 320] on body "🙏 .cls-1 fill:#fff; AWATERA Strelnikova Olga Клиенты Спецификации Заказы 0 Чаты…" at bounding box center [565, 284] width 1130 height 568
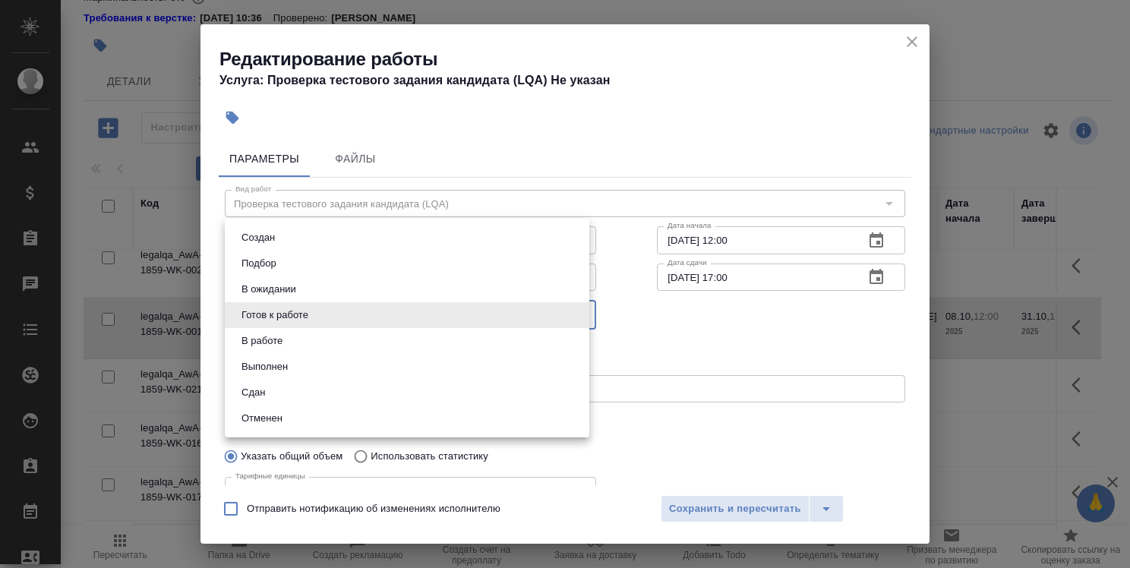
click at [413, 346] on li "В работе" at bounding box center [407, 341] width 364 height 26
type input "inProgress"
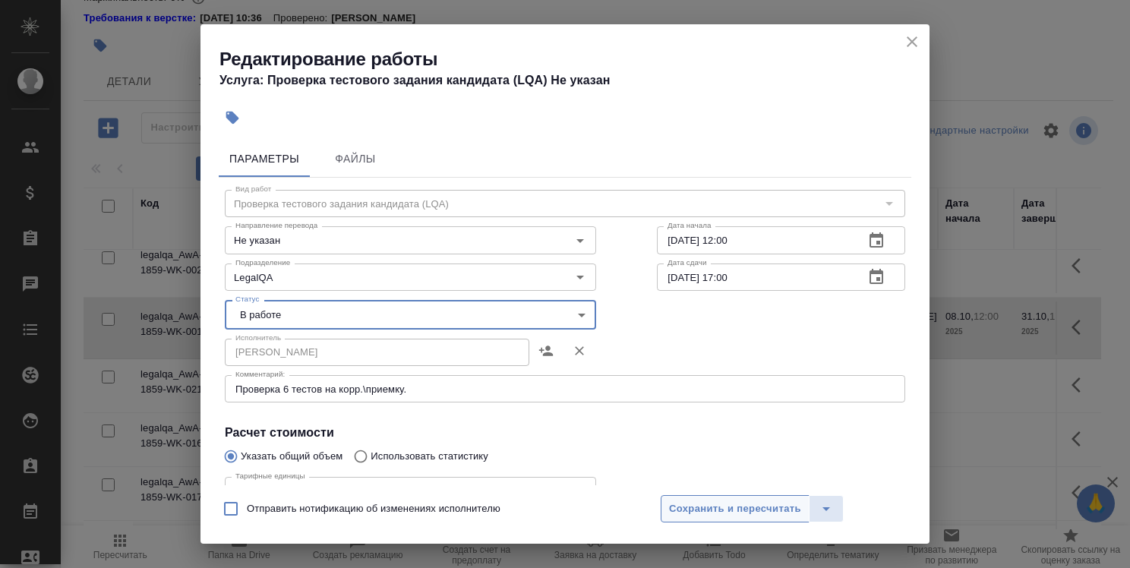
click at [767, 511] on span "Сохранить и пересчитать" at bounding box center [735, 508] width 132 height 17
